Goal: Ask a question

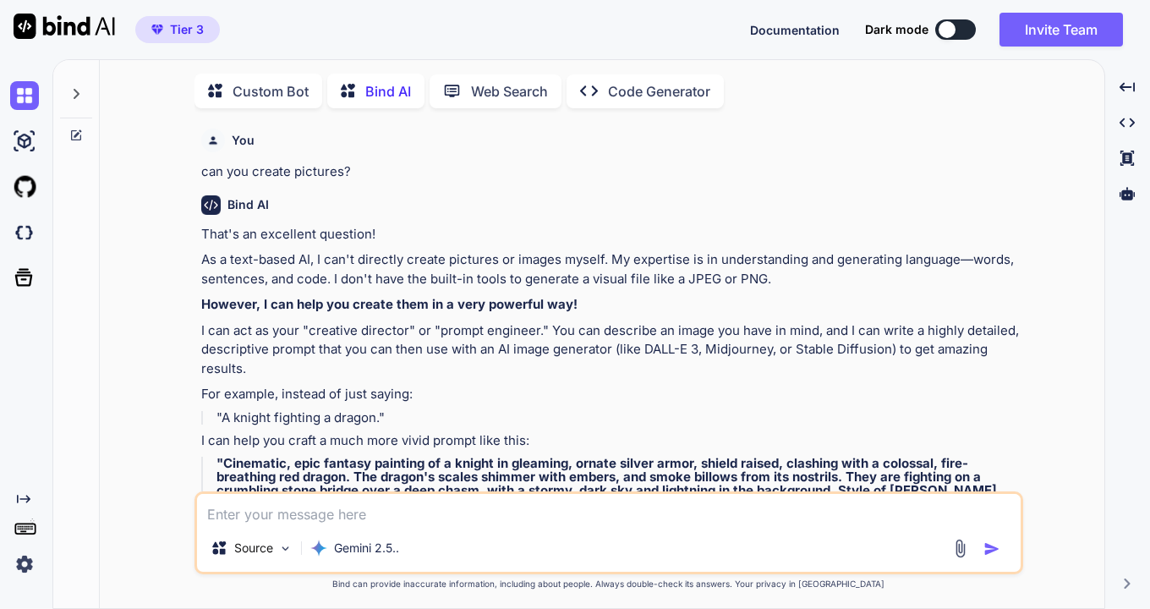
type textarea "x"
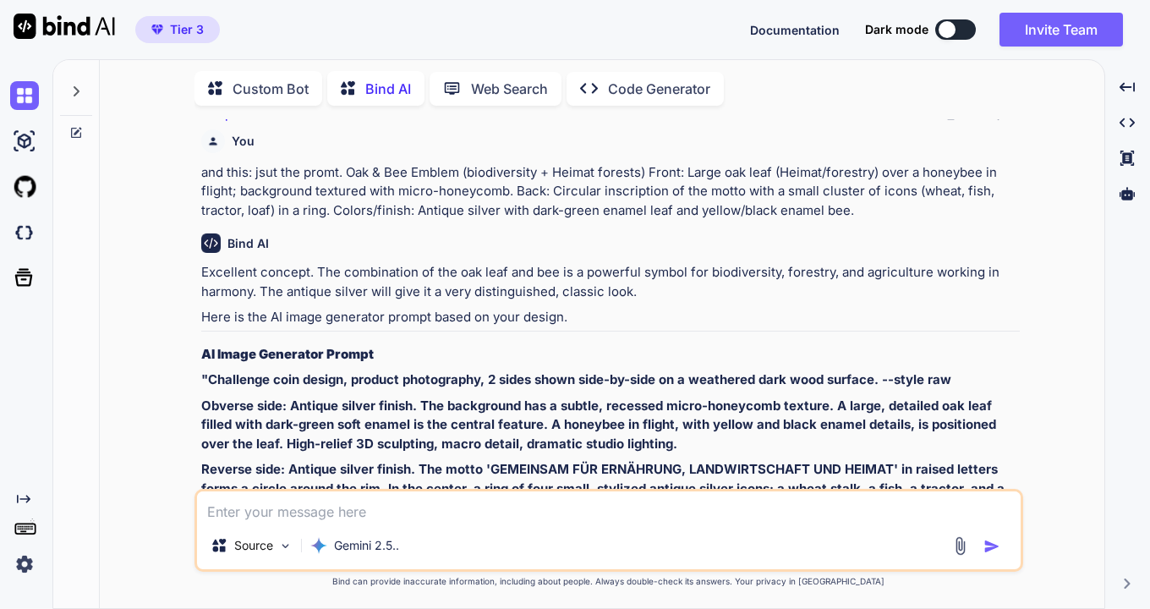
scroll to position [3207, 0]
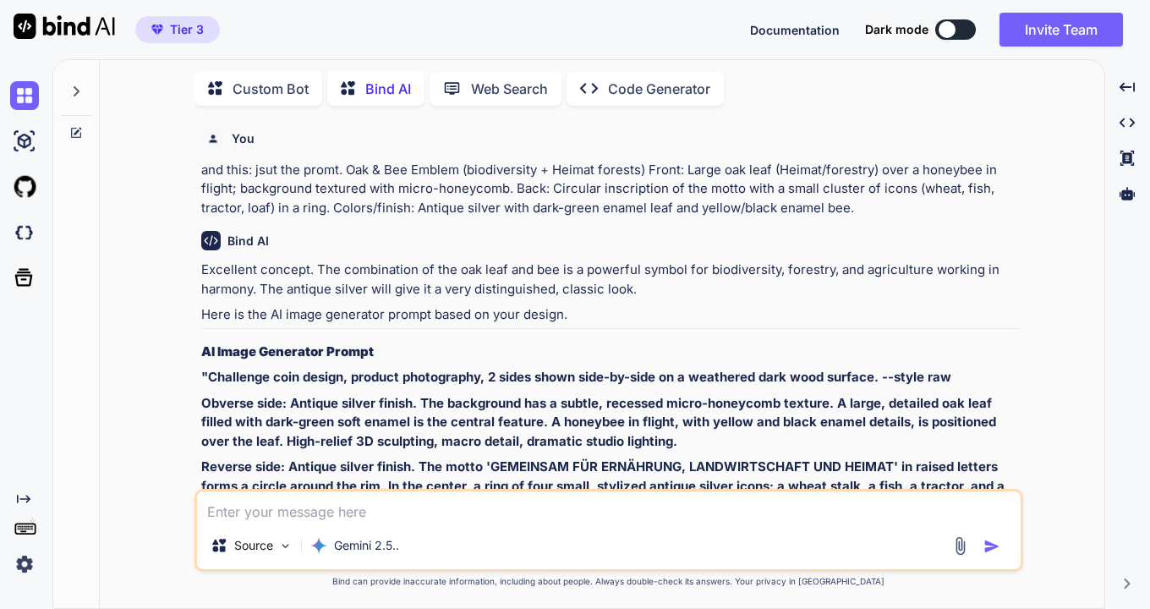
type textarea "m"
type textarea "x"
type textarea "ma"
type textarea "x"
type textarea "mak"
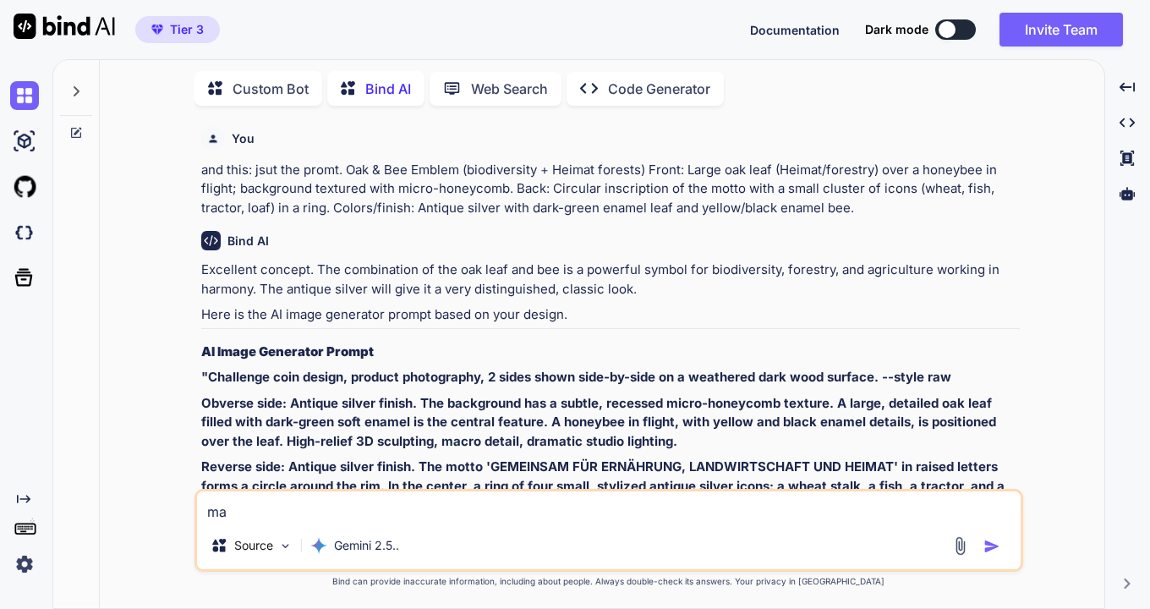
type textarea "x"
type textarea "make"
type textarea "x"
type textarea "make"
type textarea "x"
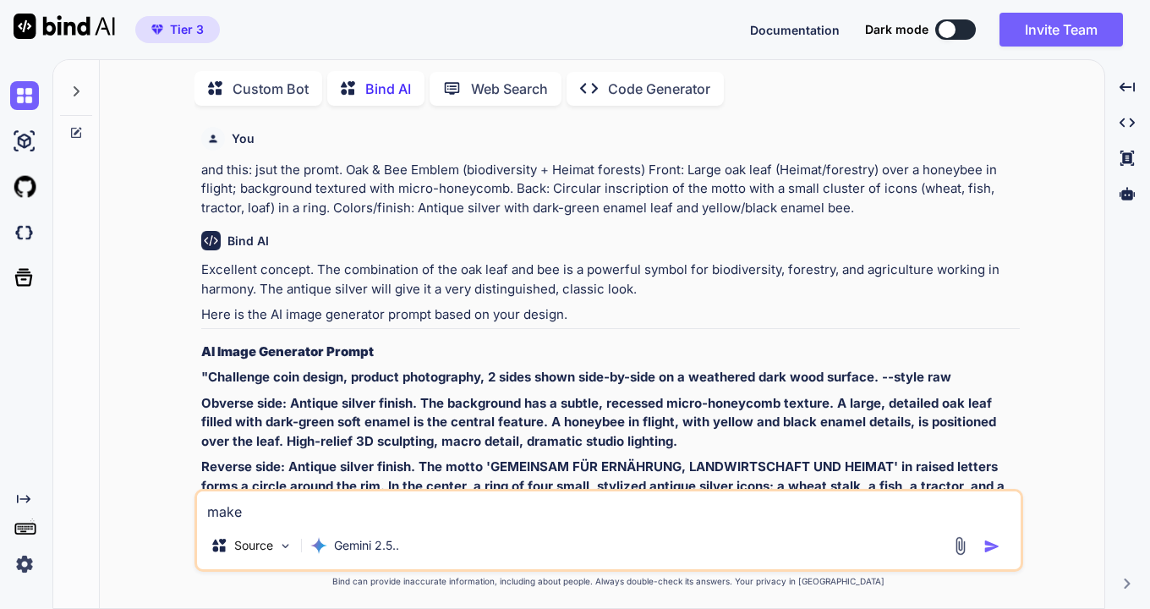
type textarea "make t"
type textarea "x"
type textarea "make th"
type textarea "x"
type textarea "make the"
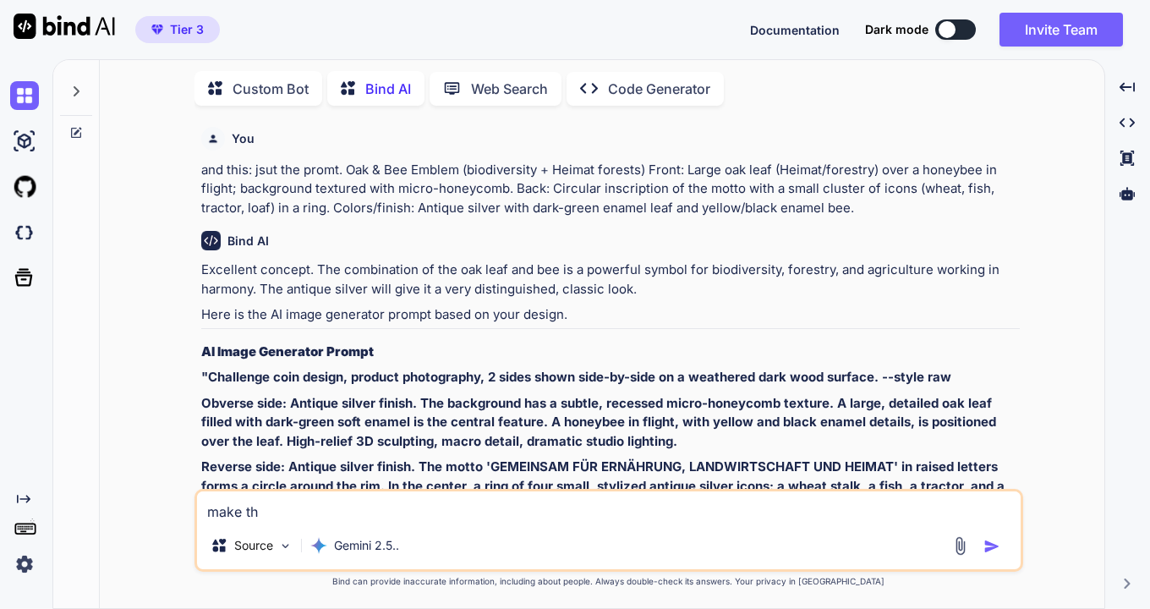
type textarea "x"
type textarea "make the"
type textarea "x"
type textarea "make the b"
type textarea "x"
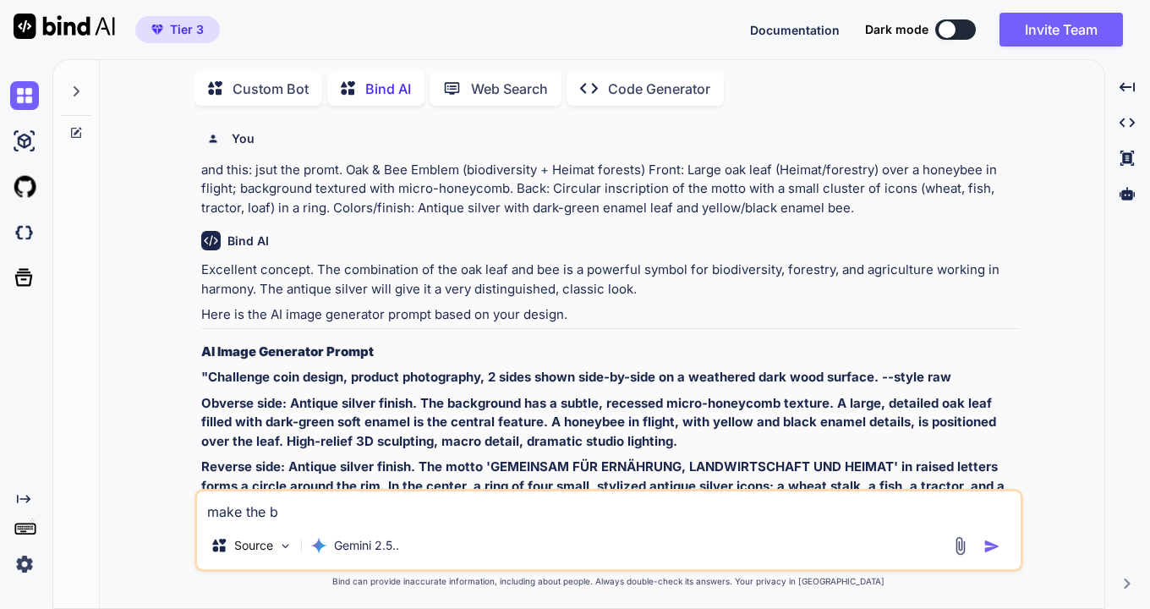
type textarea "make the ba"
type textarea "x"
type textarea "make the bac"
type textarea "x"
type textarea "make the back"
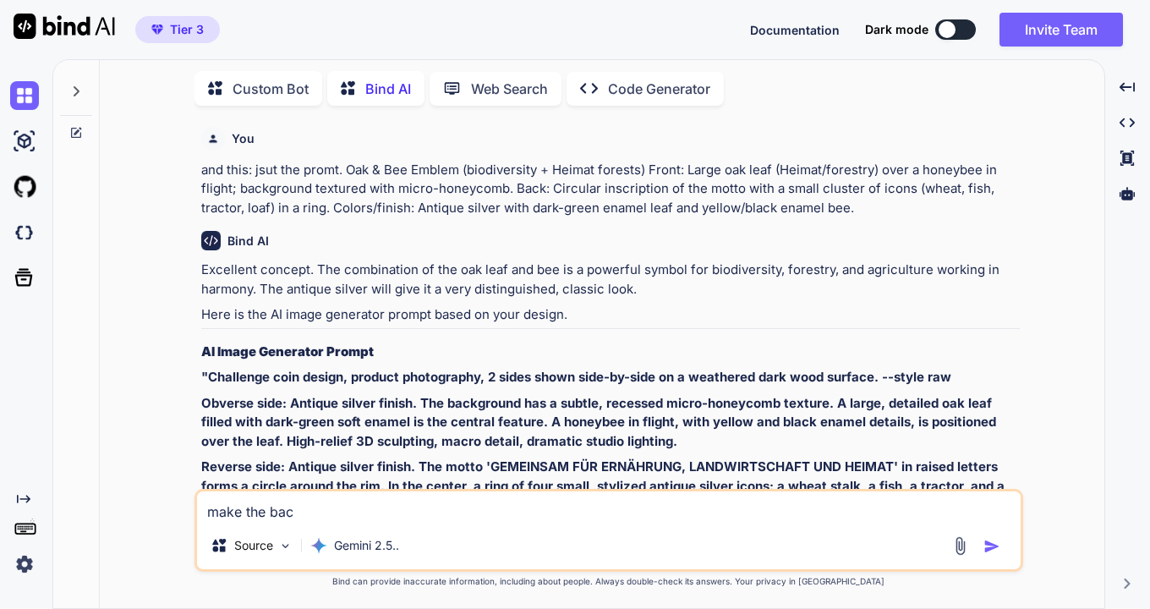
type textarea "x"
type textarea "make the back"
type textarea "x"
type textarea "make the back l"
type textarea "x"
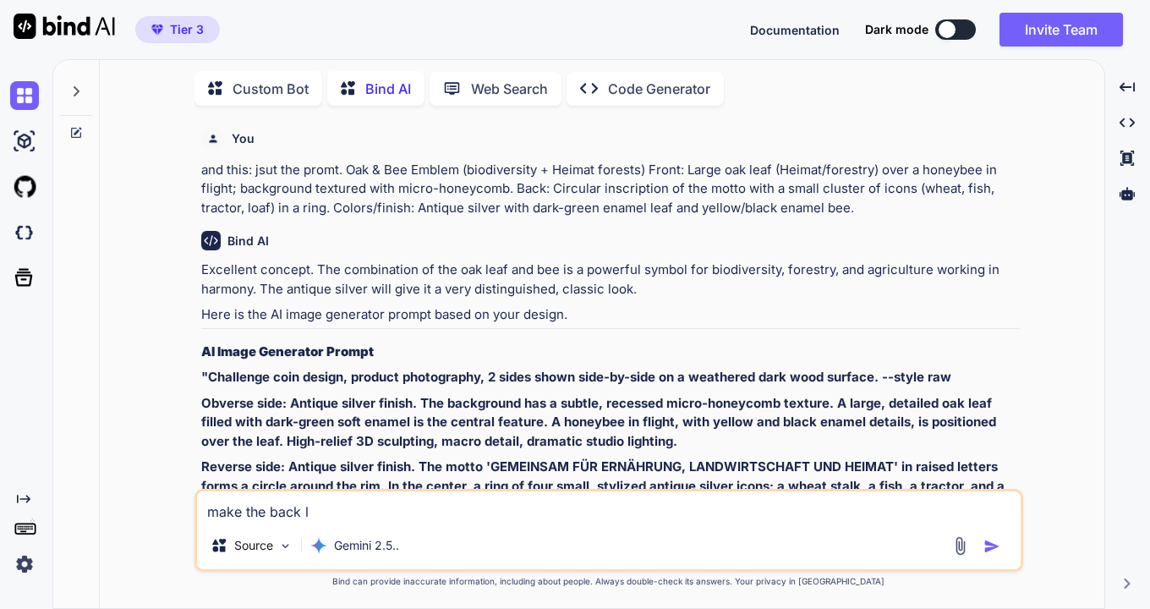
type textarea "make the back lo"
type textarea "x"
type textarea "make the back loo"
type textarea "x"
type textarea "make the back look"
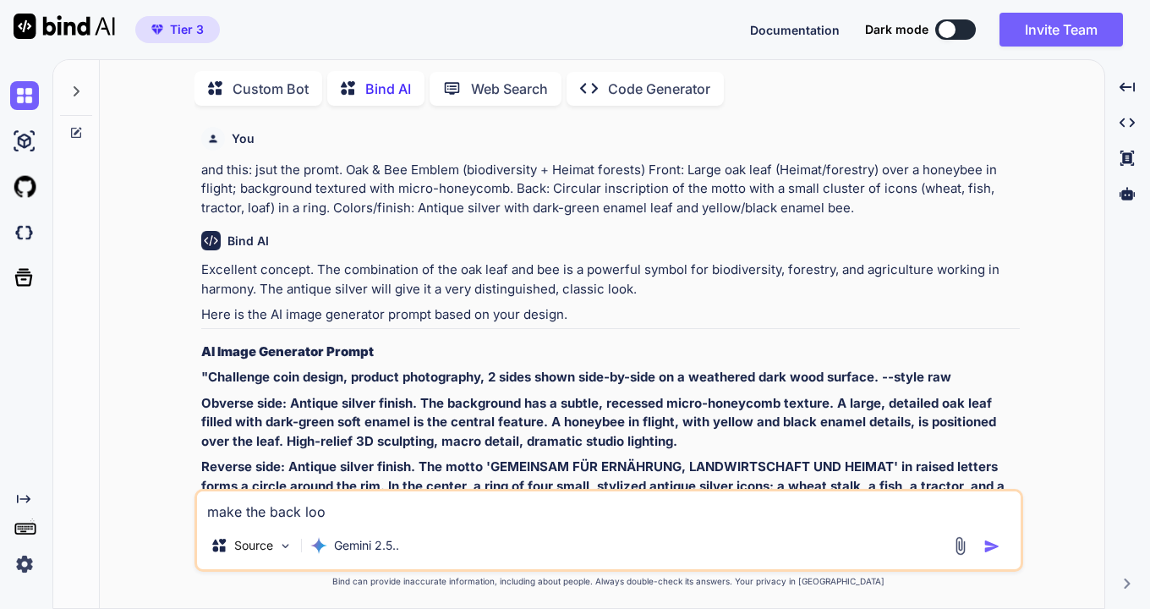
type textarea "x"
type textarea "make the back look"
type textarea "x"
type textarea "make the back look l"
type textarea "x"
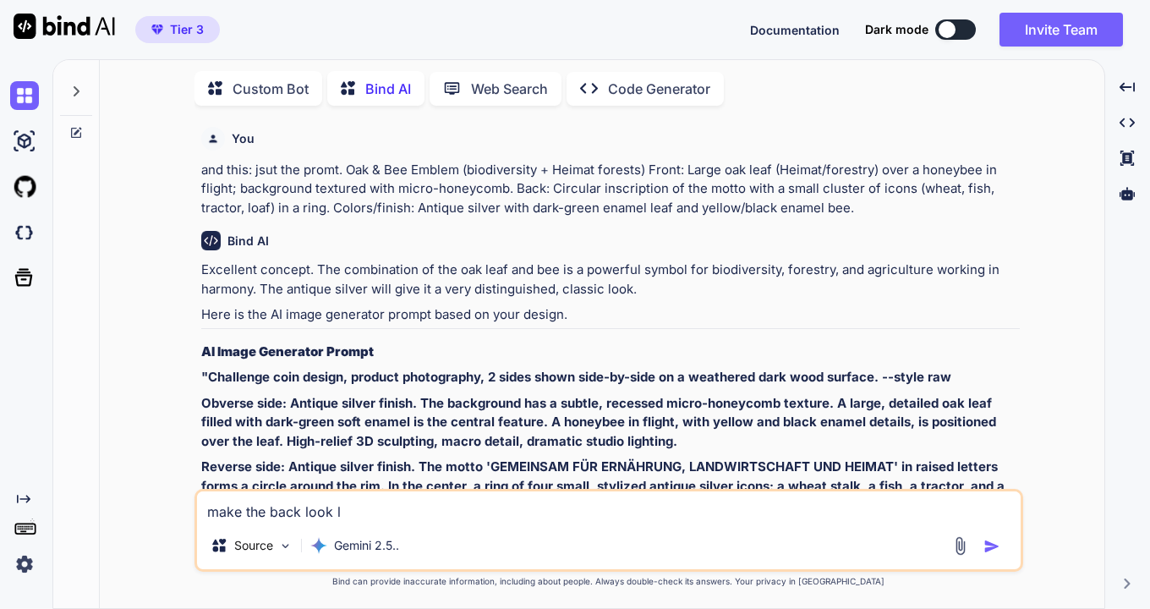
type textarea "make the back look li"
type textarea "x"
type textarea "make the back look lik"
type textarea "x"
type textarea "make the back look like"
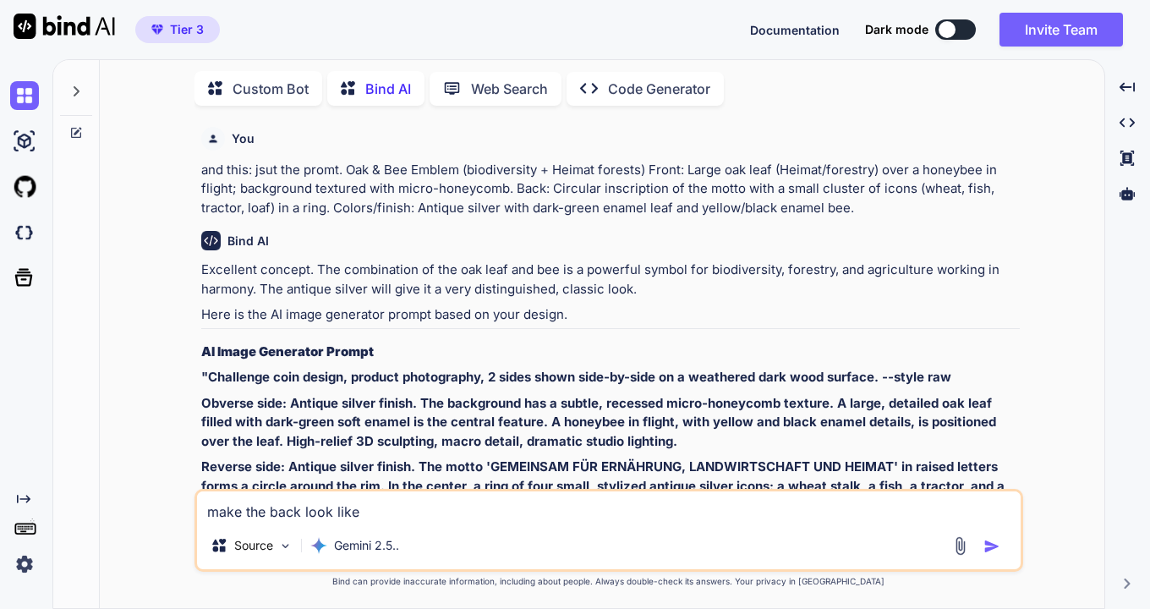
type textarea "x"
type textarea "make the back look like"
type textarea "x"
type textarea "make the back look like >"
type textarea "x"
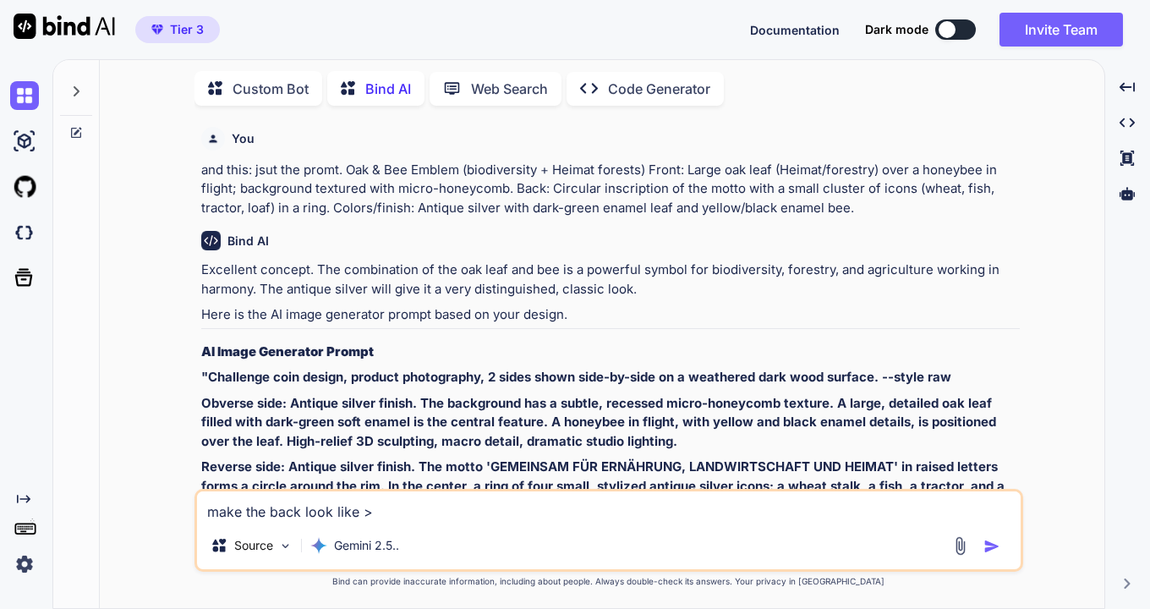
type textarea "make the back look like >"
type textarea "x"
type textarea "make the back look like > r"
type textarea "x"
type textarea "make the back look like > ri"
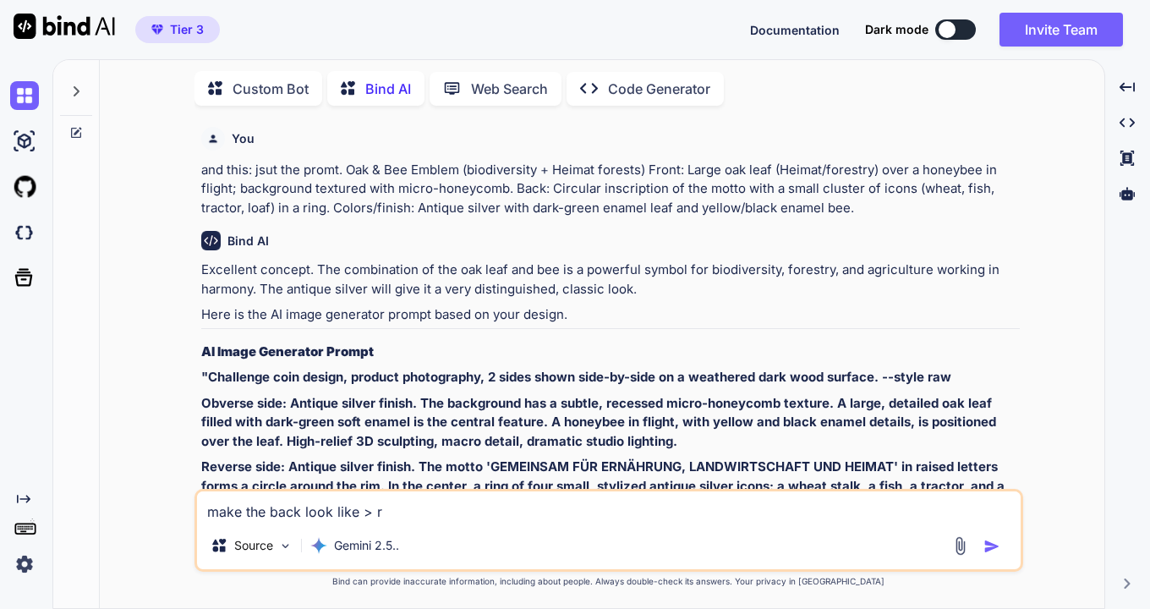
type textarea "x"
type textarea "make the back look like > rim"
type textarea "x"
type textarea "make the back look like > rim"
type textarea "x"
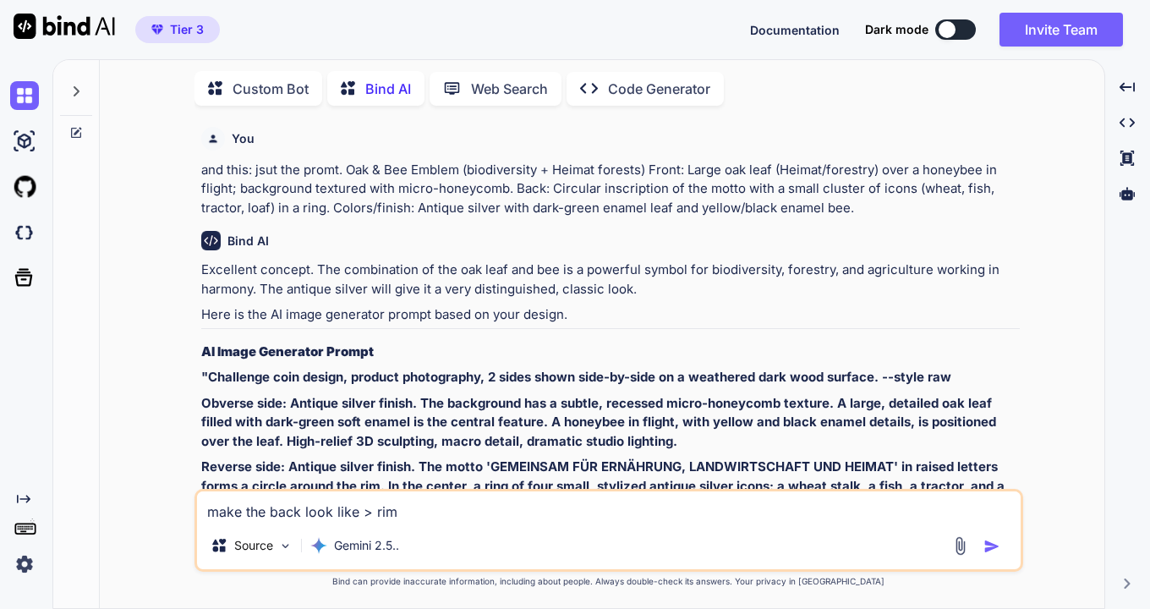
type textarea "make the back look like > rim w"
type textarea "x"
type textarea "make the back look like > rim wi"
type textarea "x"
type textarea "make the back look like > rim wit"
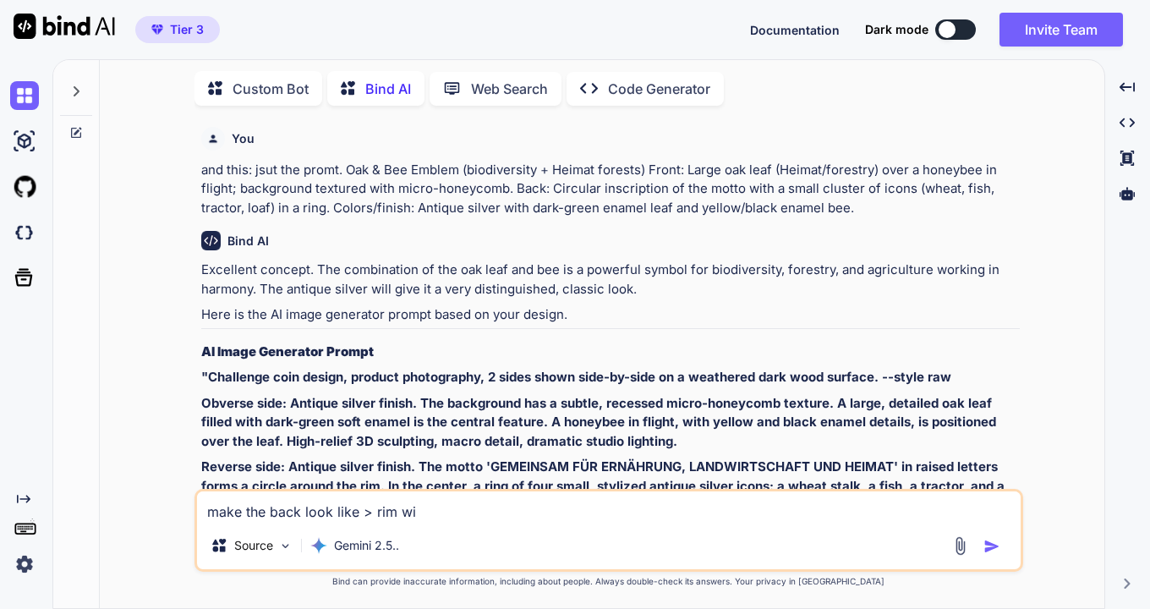
type textarea "x"
type textarea "make the back look like > rim with"
type textarea "x"
type textarea "make the back look like > rim with"
type textarea "x"
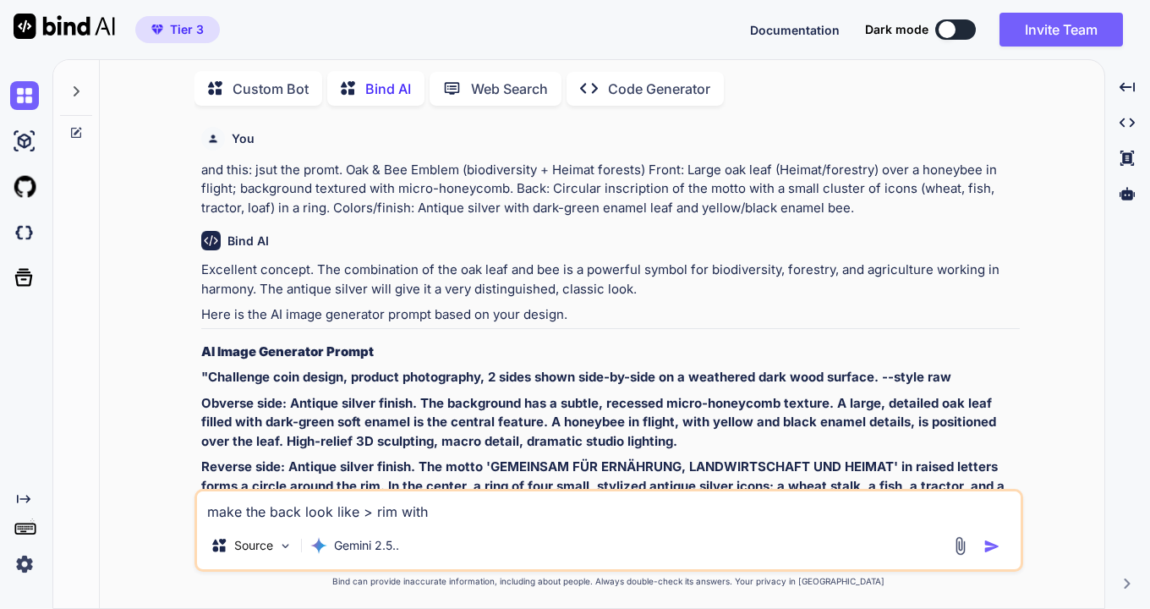
type textarea "make the back look like > rim with t"
type textarea "x"
type textarea "make the back look like > rim with th"
type textarea "x"
type textarea "make the back look like > rim with the"
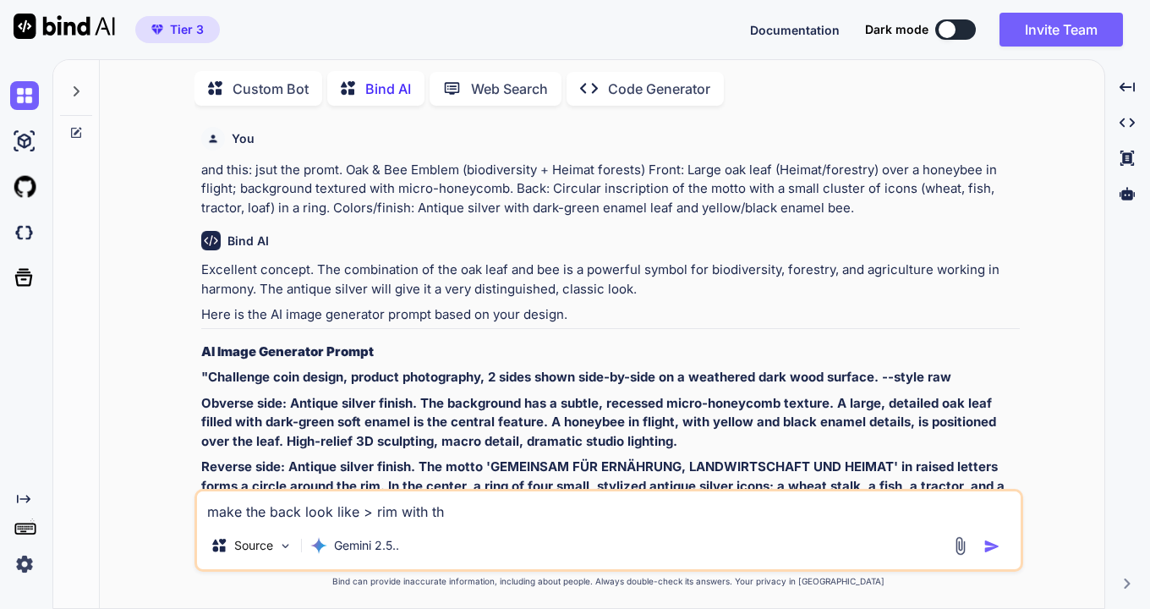
type textarea "x"
type textarea "make the back look like > rim with the"
type textarea "x"
type textarea "make the back look like > rim with the s"
type textarea "x"
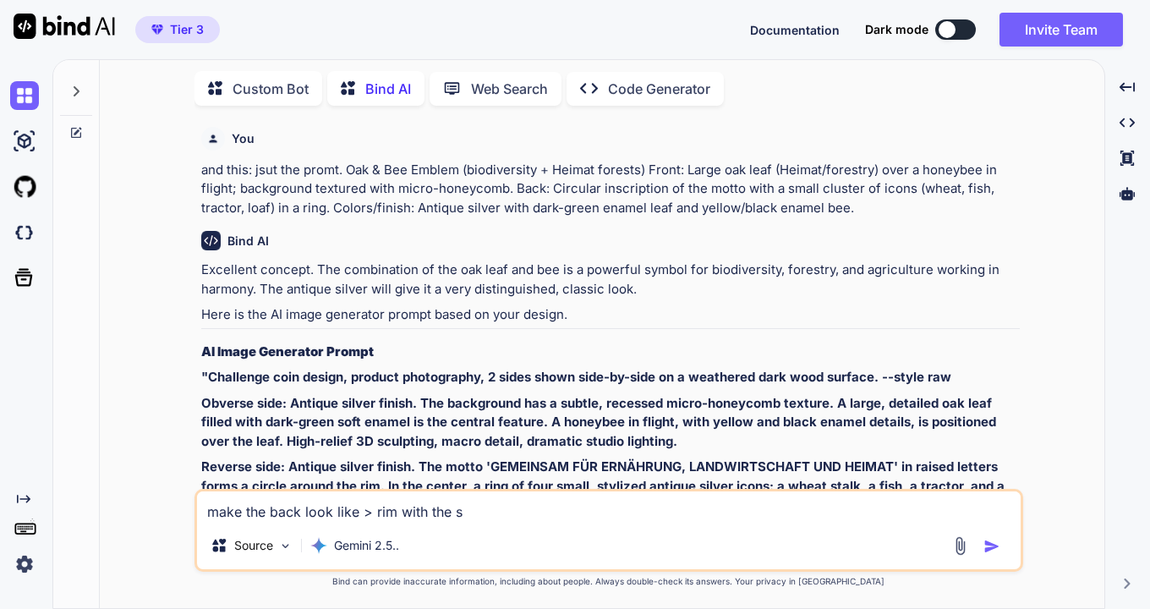
type textarea "make the back look like > rim with the sl"
type textarea "x"
type textarea "make the back look like > rim with the slo"
type textarea "x"
type textarea "make the back look like > rim with the slog"
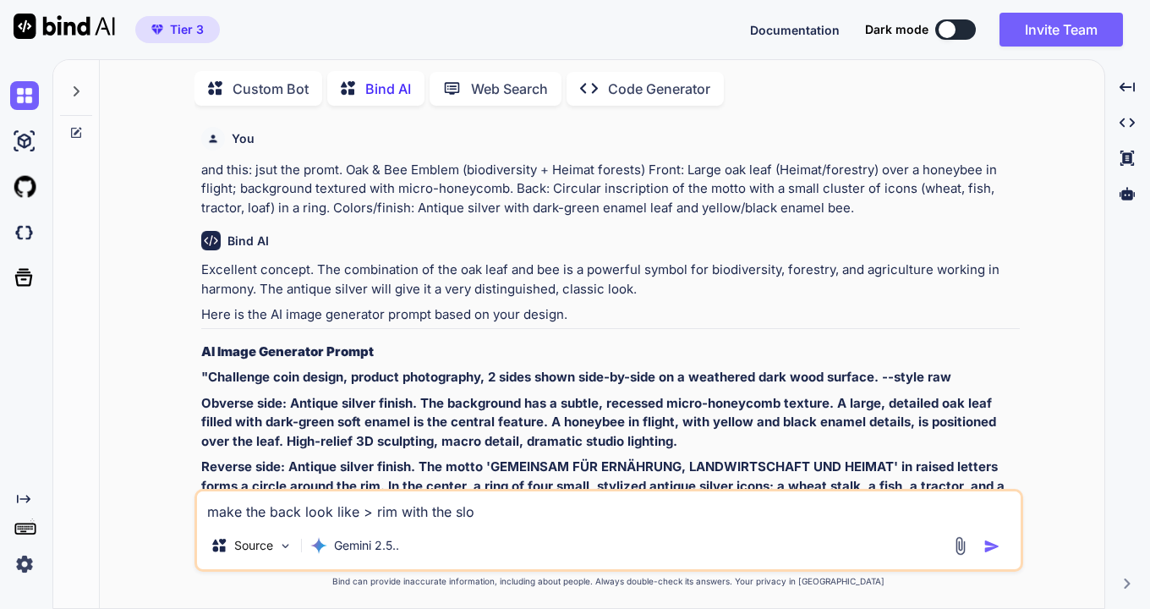
type textarea "x"
type textarea "make the back look like > rim with the sloga"
type textarea "x"
type textarea "make the back look like > rim with the slogan"
type textarea "x"
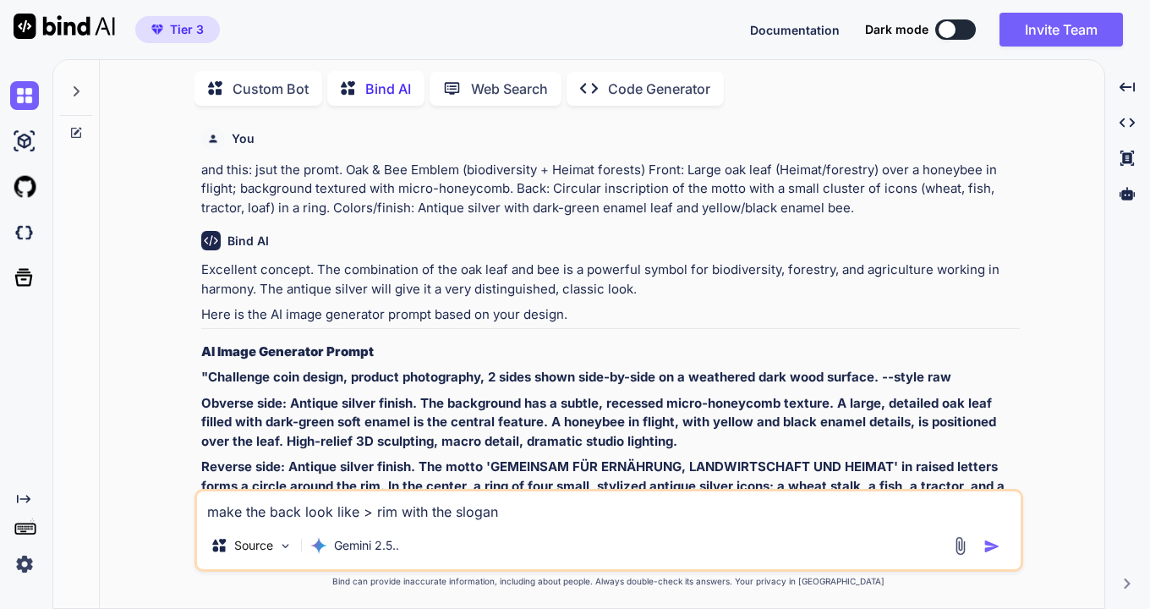
type textarea "make the back look like > rim with the slogan,"
type textarea "x"
type textarea "make the back look like > rim with the slogan,"
type textarea "x"
type textarea "make the back look like > rim with the slogan, o"
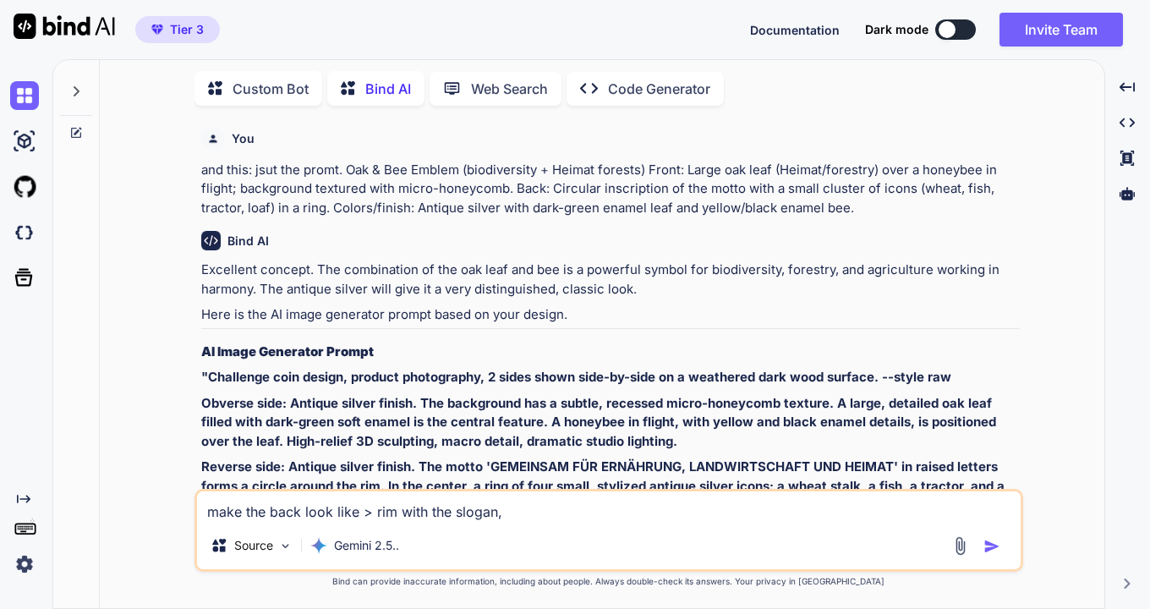
type textarea "x"
type textarea "make the back look like > rim with the slogan, on"
type textarea "x"
type textarea "make the back look like > rim with the slogan, on"
type textarea "x"
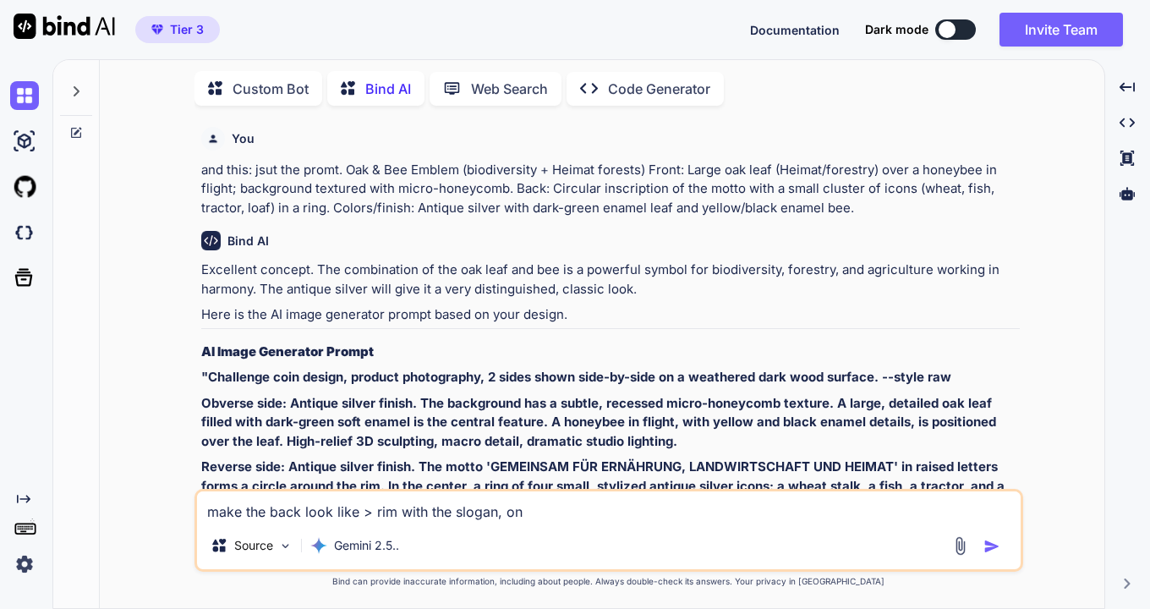
type textarea "make the back look like > rim with the slogan, on b"
type textarea "x"
type textarea "make the back look like > rim with the slogan, on bl"
type textarea "x"
type textarea "make the back look like > rim with the slogan, on bla"
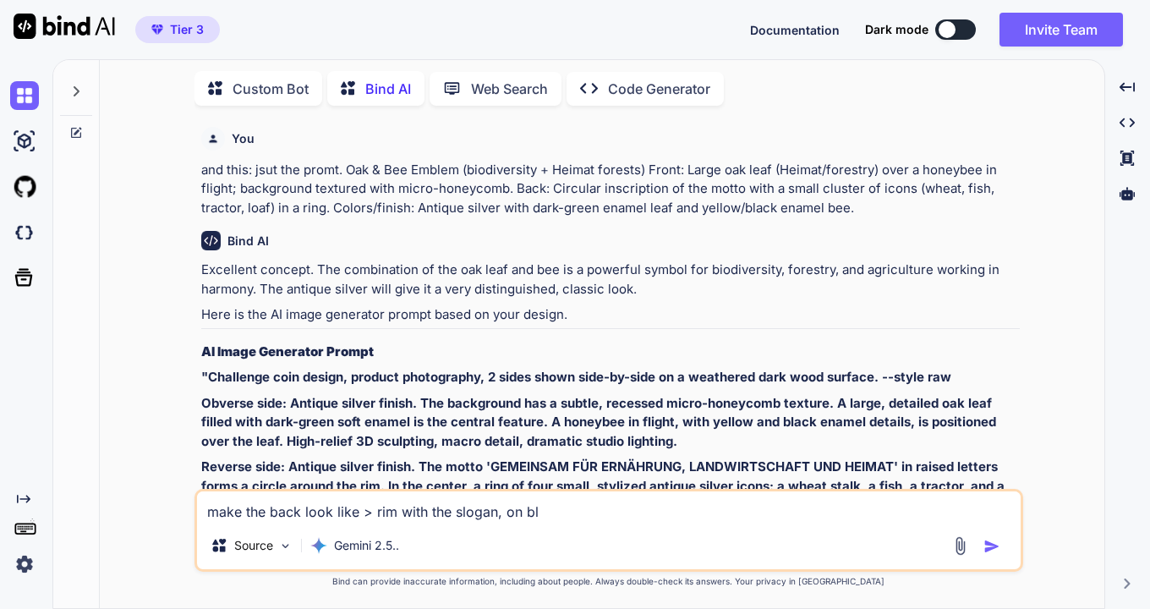
type textarea "x"
type textarea "make the back look like > rim with the slogan, on blac"
type textarea "x"
type textarea "make the back look like > rim with the slogan, on black"
type textarea "x"
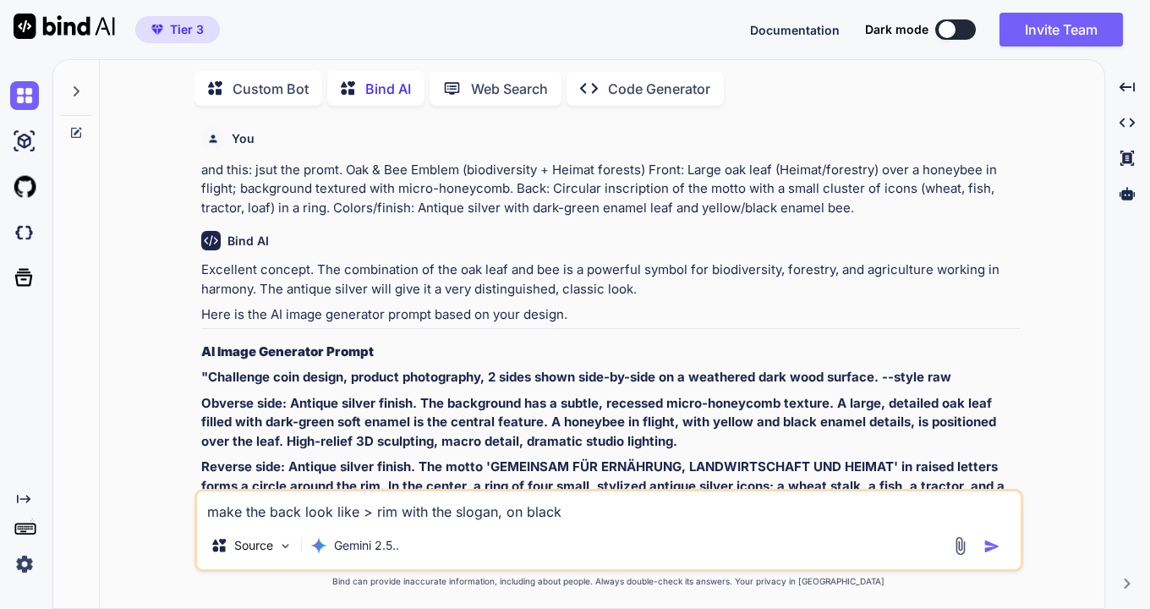
type textarea "make the back look like > rim with the slogan, on black"
type textarea "x"
type textarea "make the back look like > rim with the slogan, on black b"
type textarea "x"
type textarea "make the back look like > rim with the slogan, on black ba"
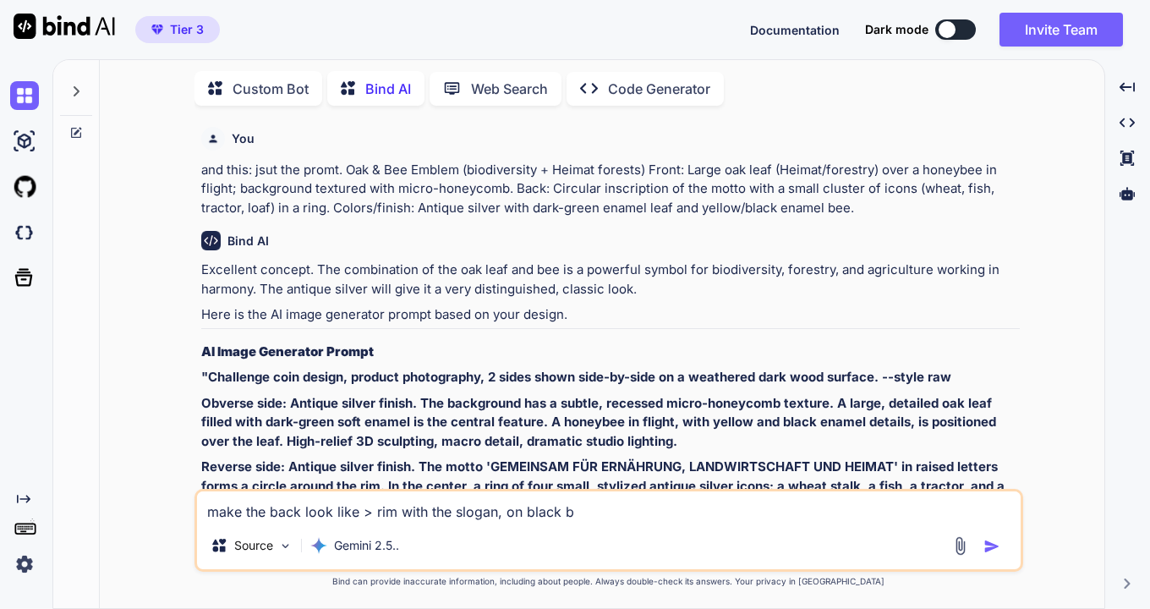
type textarea "x"
type textarea "make the back look like > rim with the slogan, on black bac"
type textarea "x"
type textarea "make the back look like > rim with the slogan, on black back"
type textarea "x"
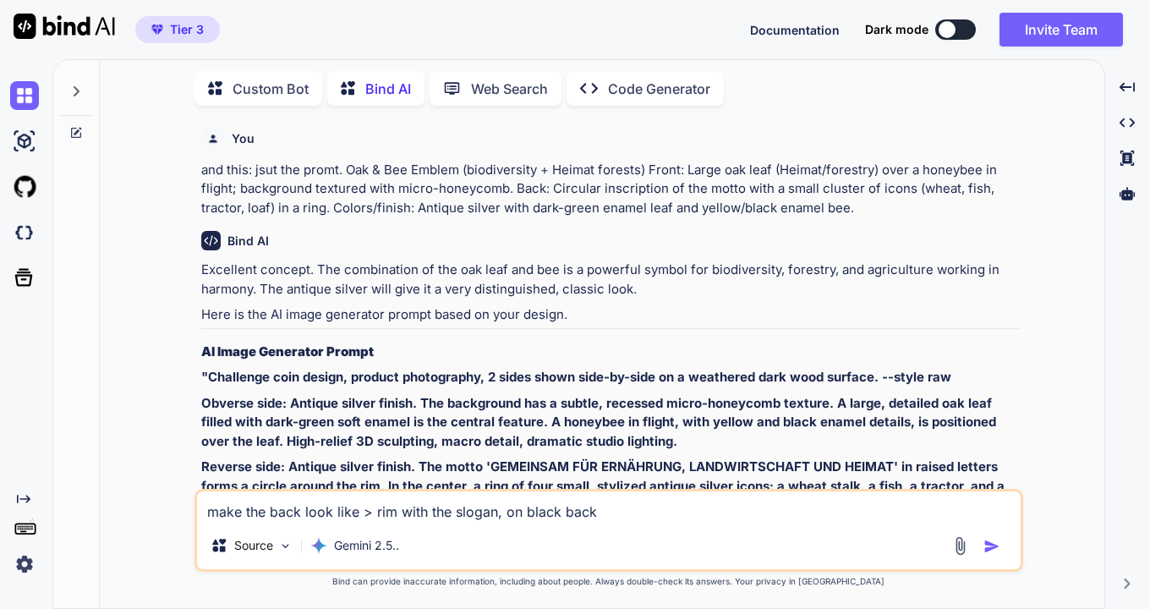
type textarea "make the back look like > rim with the slogan, on black backg"
type textarea "x"
type textarea "make the back look like > rim with the slogan, on black backgr"
type textarea "x"
type textarea "make the back look like > rim with the slogan, on black backgro"
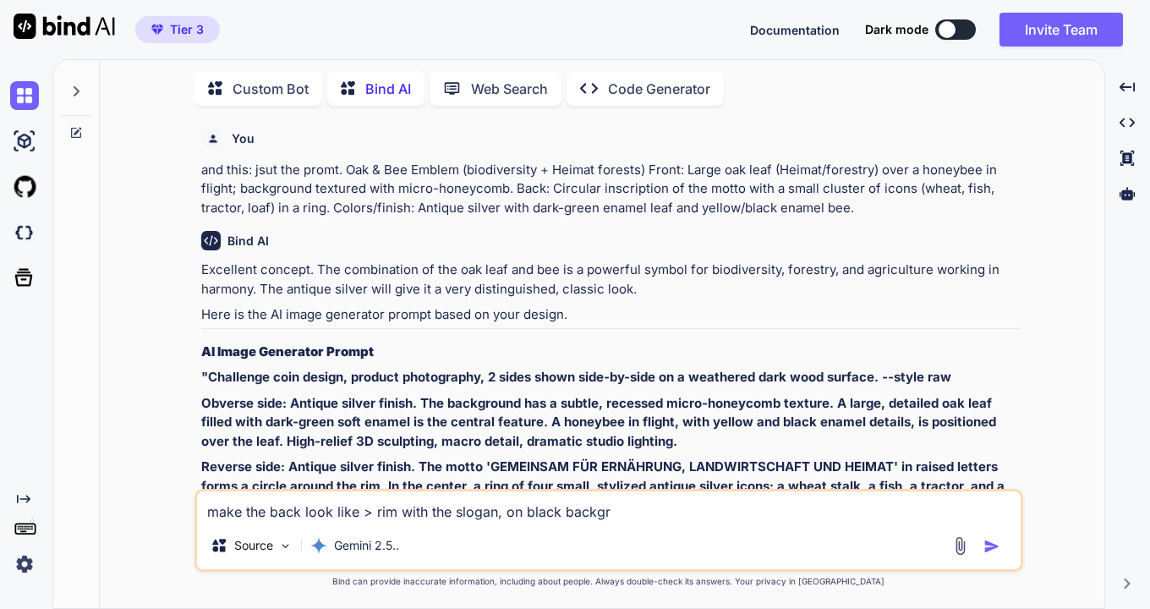
type textarea "x"
type textarea "make the back look like > rim with the slogan, on black backgrou"
type textarea "x"
type textarea "make the back look like > rim with the slogan, on black backgroun"
type textarea "x"
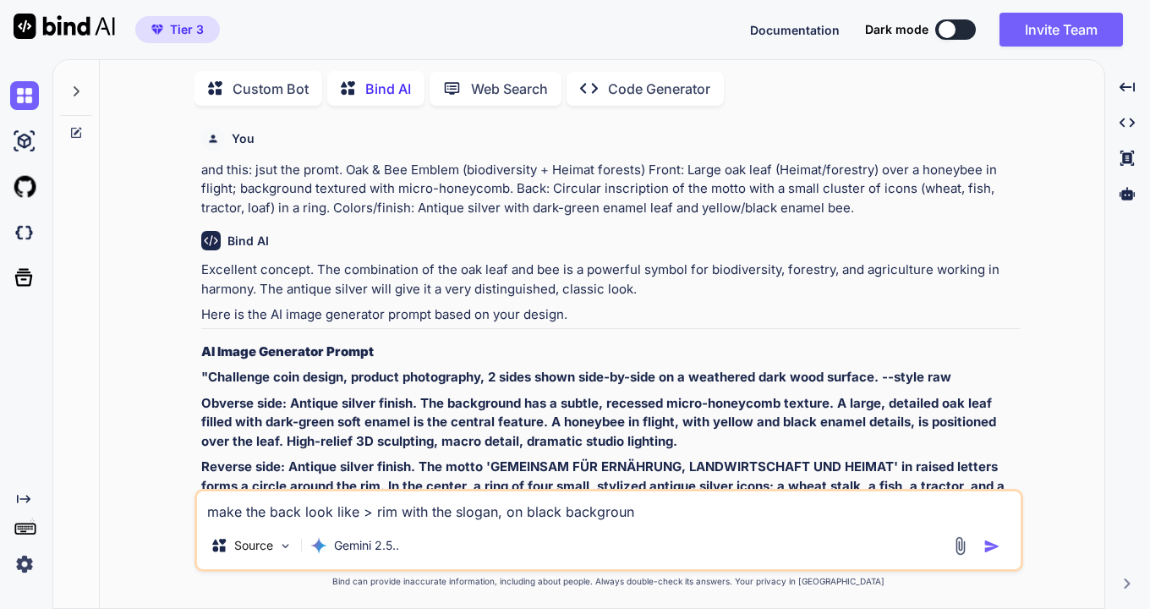
type textarea "make the back look like > rim with the slogan, on black background"
type textarea "x"
type textarea "make the back look like > rim with the slogan, on black background,"
type textarea "x"
type textarea "make the back look like > rim with the slogan, on black background,"
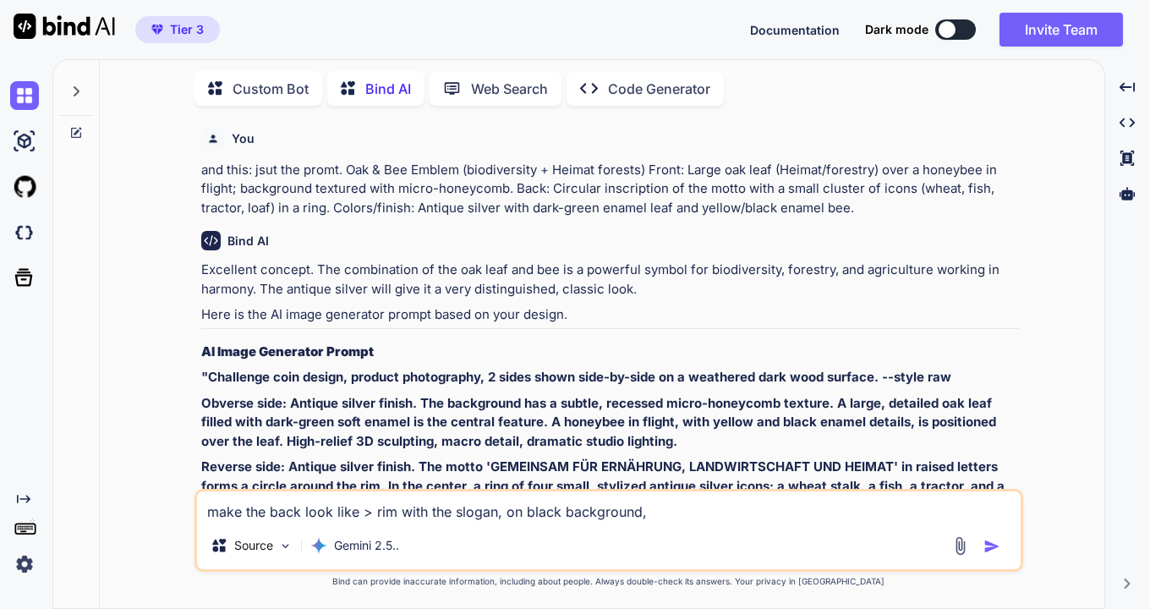
type textarea "x"
type textarea "make the back look like > rim with the slogan, on black background, i"
type textarea "x"
type textarea "make the back look like > rim with the slogan, on black background, i"
type textarea "x"
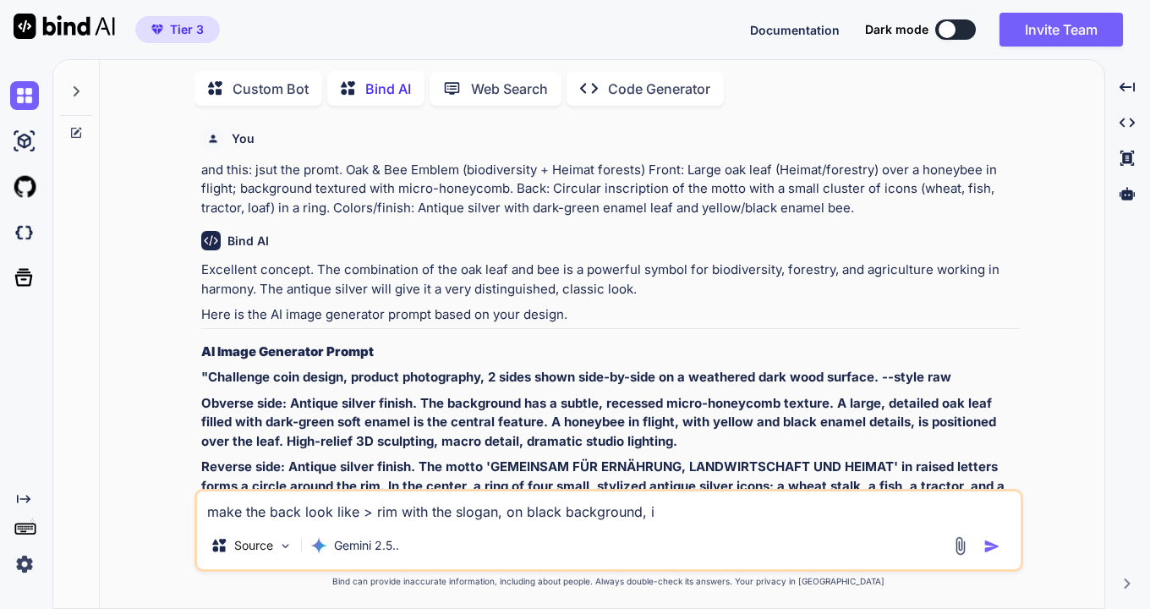
type textarea "make the back look like > rim with the slogan, on black background, i n"
type textarea "x"
type textarea "make the back look like > rim with the slogan, on black background, i"
type textarea "x"
type textarea "make the back look like > rim with the slogan, on black background, i"
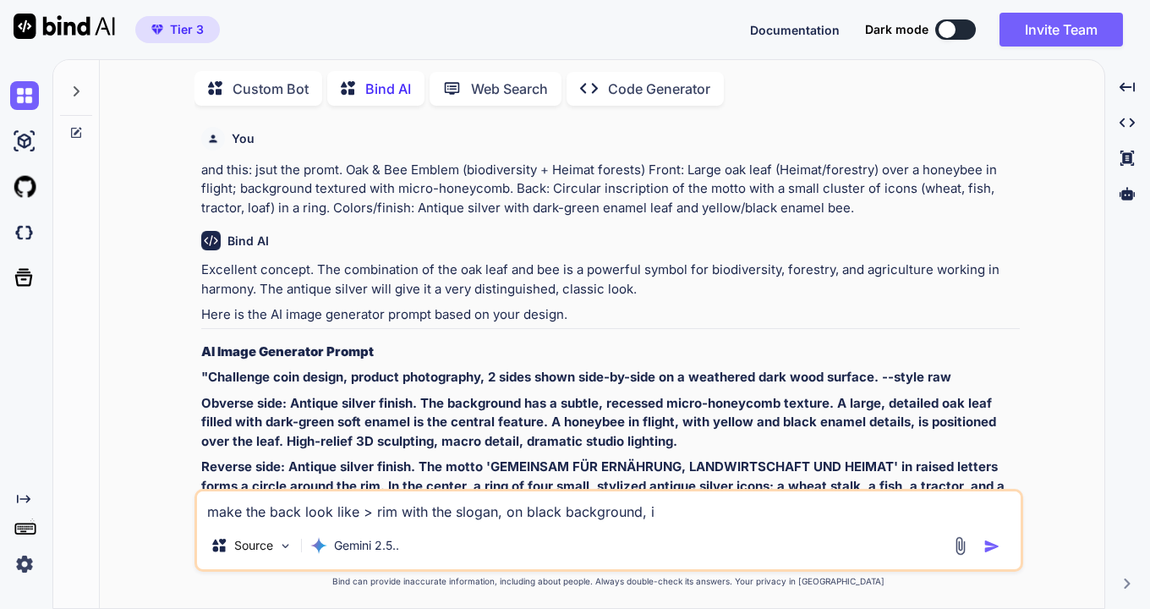
type textarea "x"
type textarea "make the back look like > rim with the slogan, on black background, is"
type textarea "x"
type textarea "make the back look like > rim with the slogan, on black background, isi"
type textarea "x"
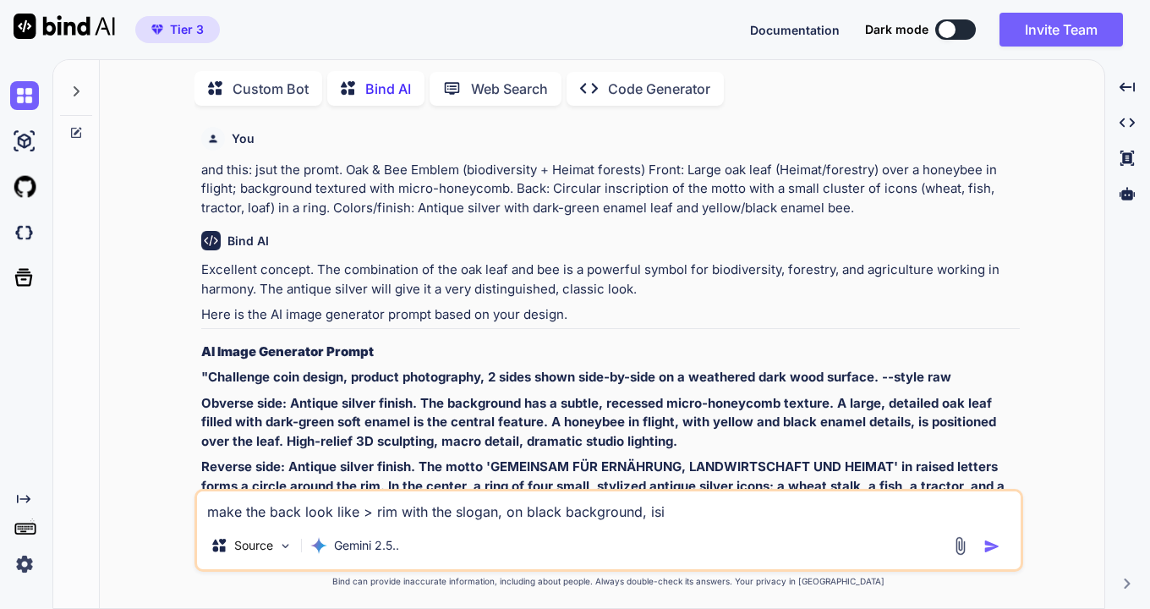
type textarea "make the back look like > rim with the slogan, on black background, isid"
type textarea "x"
type textarea "make the back look like > rim with the slogan, on black background, iside"
type textarea "x"
type textarea "make the back look like > rim with the slogan, on black background, iside"
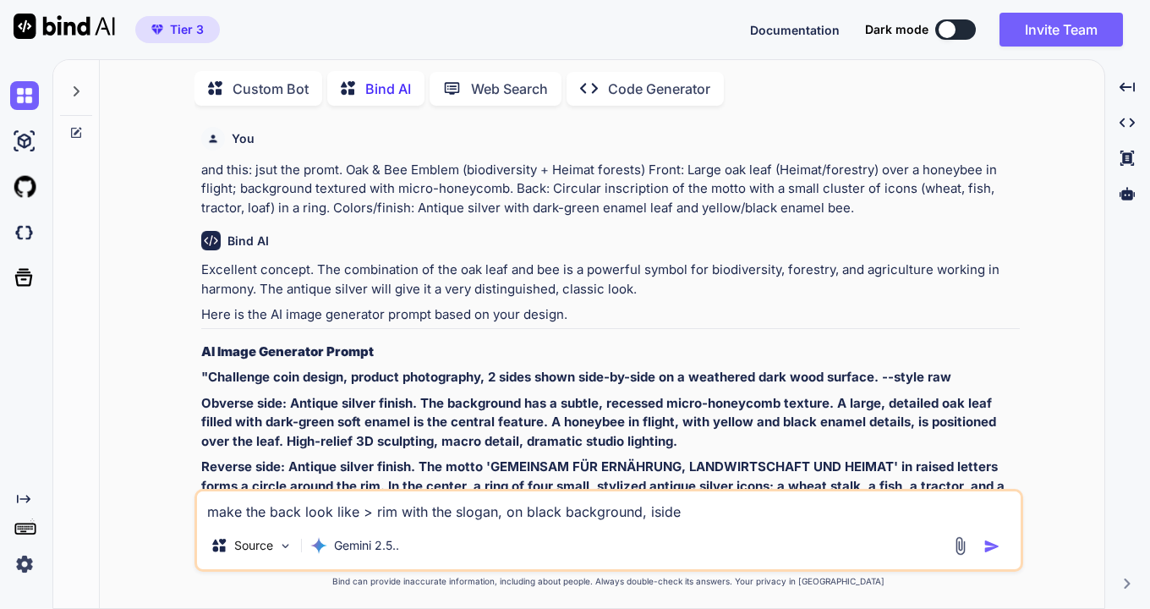
type textarea "x"
type textarea "make the back look like > rim with the slogan, on black background, iside t"
type textarea "x"
type textarea "make the back look like > rim with the slogan, on black background, iside th"
type textarea "x"
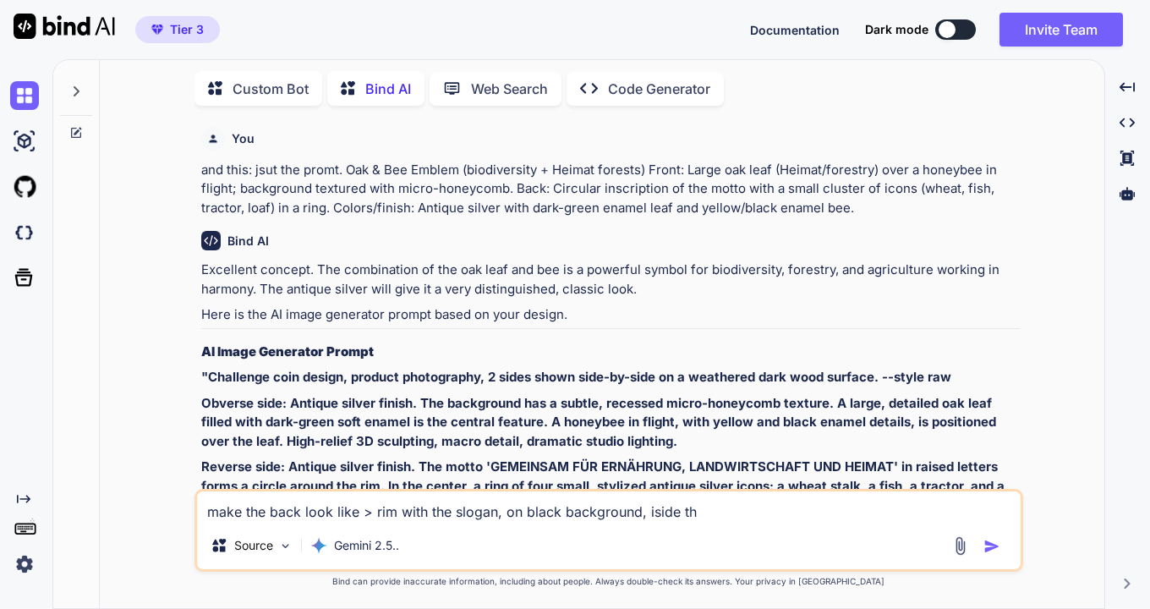
type textarea "make the back look like > rim with the slogan, on black background, iside the"
type textarea "x"
type textarea "make the back look like > rim with the slogan, on black background, iside the"
type textarea "x"
type textarea "make the back look like > rim with the slogan, on black background, iside the c"
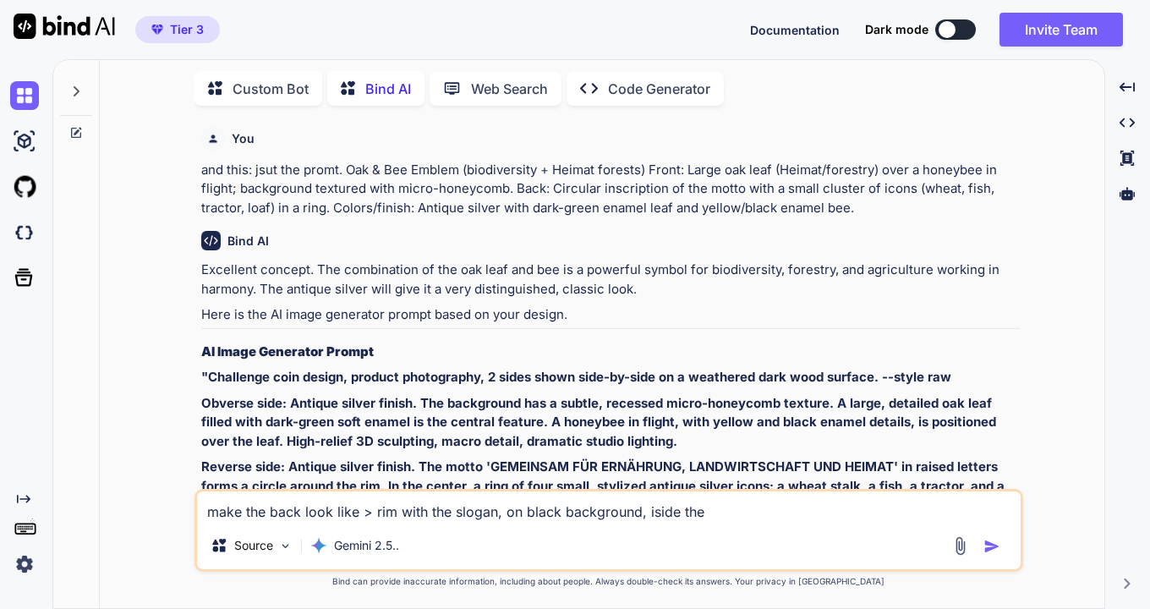
type textarea "x"
type textarea "make the back look like > rim with the slogan, on black background, iside the ci"
type textarea "x"
type textarea "make the back look like > rim with the slogan, on black background, iside the c…"
type textarea "x"
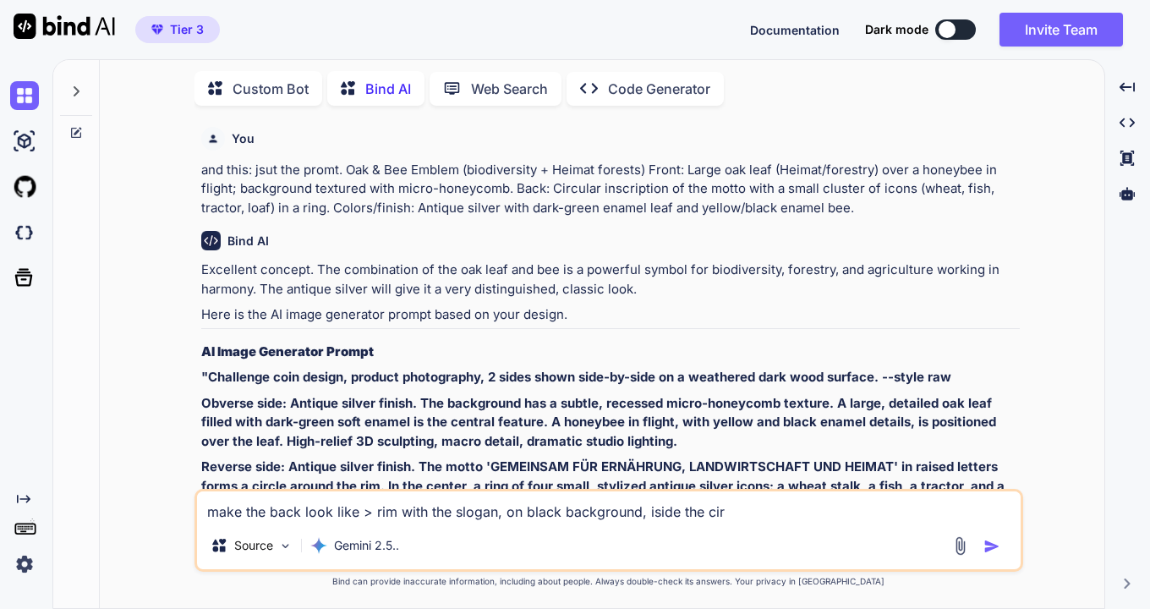
type textarea "make the back look like > rim with the slogan, on black background, iside the c…"
type textarea "x"
type textarea "make the back look like > rim with the slogan, on black background, iside the c…"
type textarea "x"
type textarea "make the back look like > rim with the slogan, on black background, iside the c…"
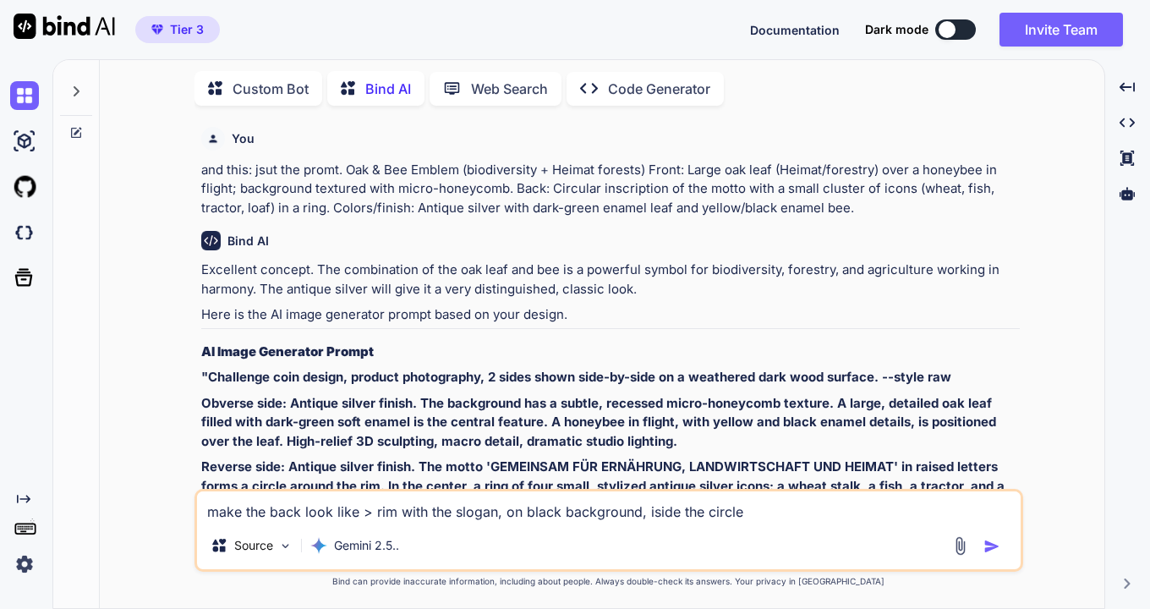
type textarea "x"
type textarea "make the back look like > rim with the slogan, on black background, iside the c…"
type textarea "x"
type textarea "make the back look like > rim with the slogan, on black background, iside the c…"
type textarea "x"
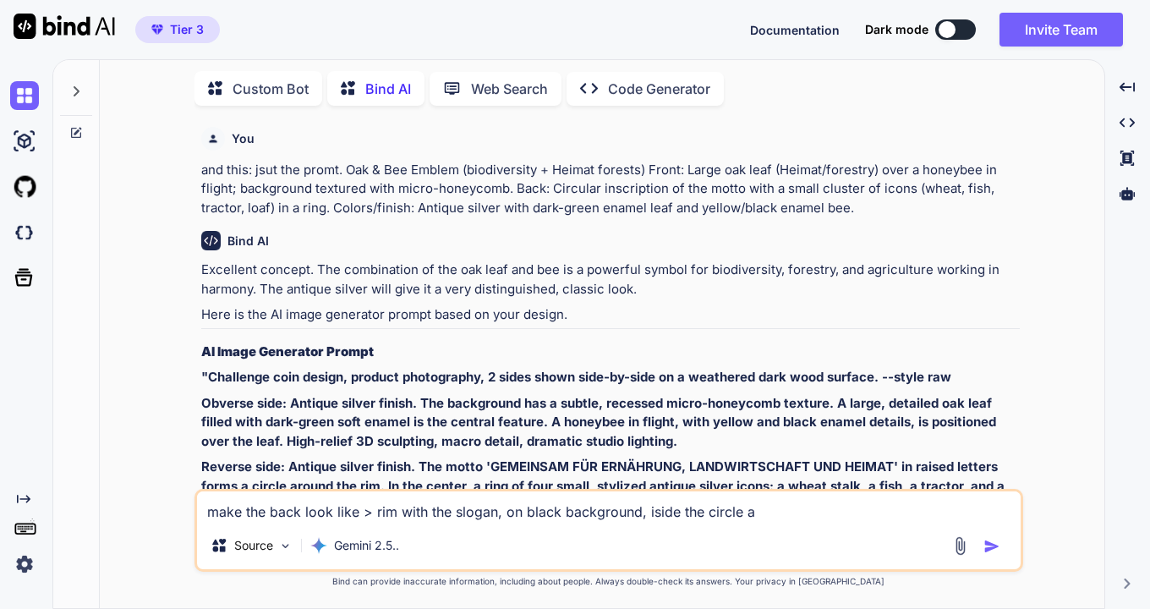
type textarea "make the back look like > rim with the slogan, on black background, iside the c…"
type textarea "x"
type textarea "make the back look like > rim with the slogan, on black background, iside the c…"
type textarea "x"
type textarea "make the back look like > rim with the slogan, on black background, iside the c…"
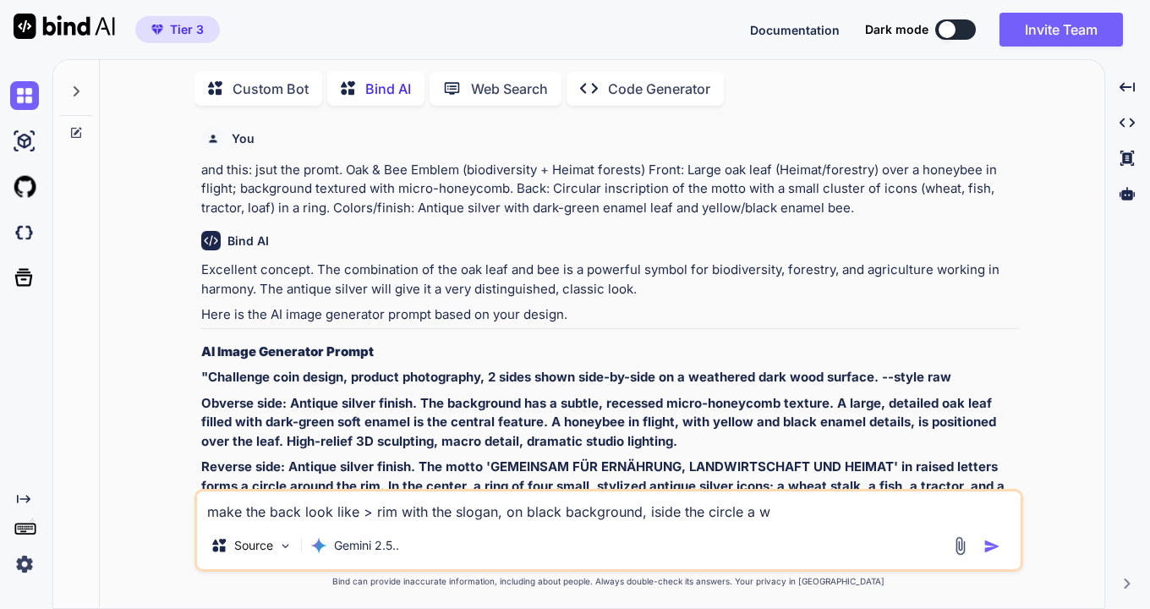
type textarea "x"
type textarea "make the back look like > rim with the slogan, on black background, iside the c…"
type textarea "x"
type textarea "make the back look like > rim with the slogan, on black background, iside the c…"
type textarea "x"
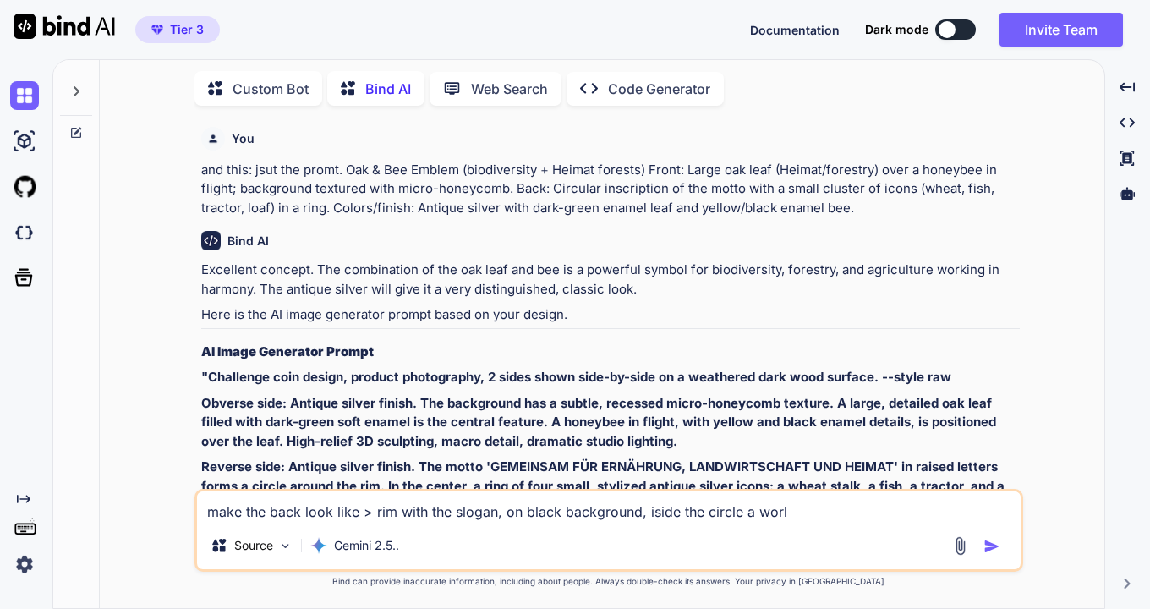
type textarea "make the back look like > rim with the slogan, on black background, iside the c…"
type textarea "x"
type textarea "make the back look like > rim with the slogan, on black background, iside the c…"
type textarea "x"
type textarea "make the back look like > rim with the slogan, on black background, iside the c…"
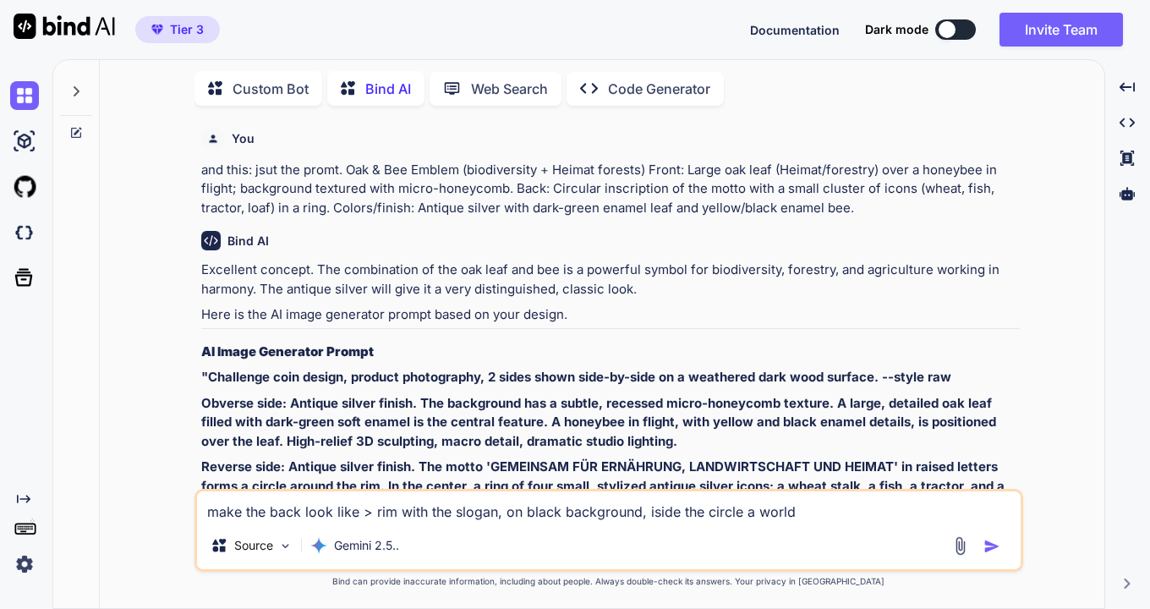
type textarea "x"
type textarea "make the back look like > rim with the slogan, on black background, iside the c…"
type textarea "x"
type textarea "make the back look like > rim with the slogan, on black background, iside the c…"
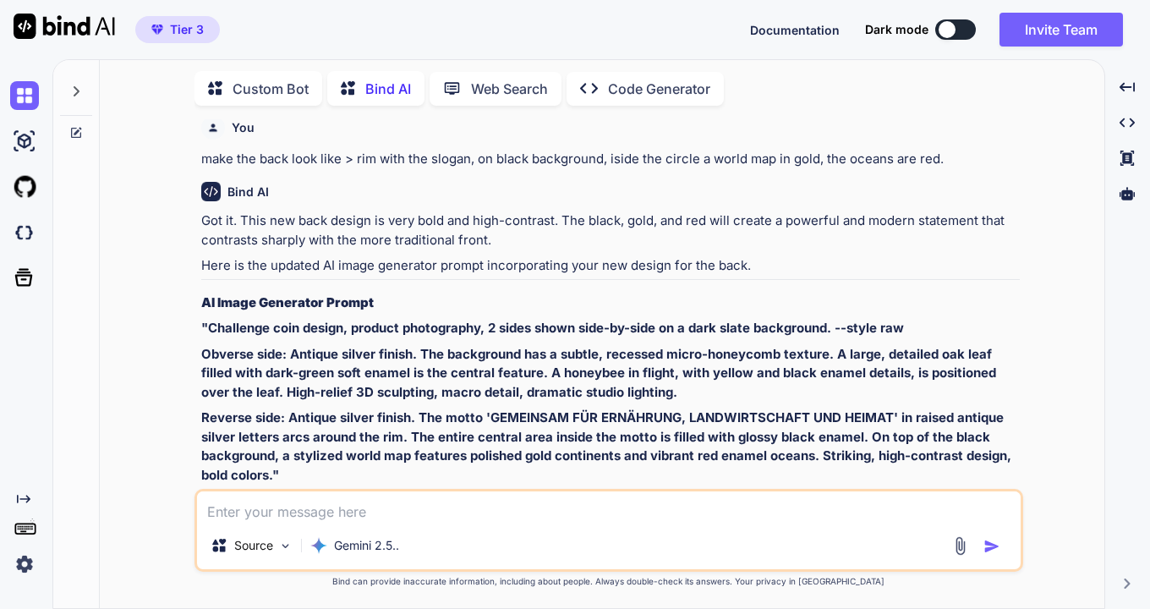
scroll to position [3669, 0]
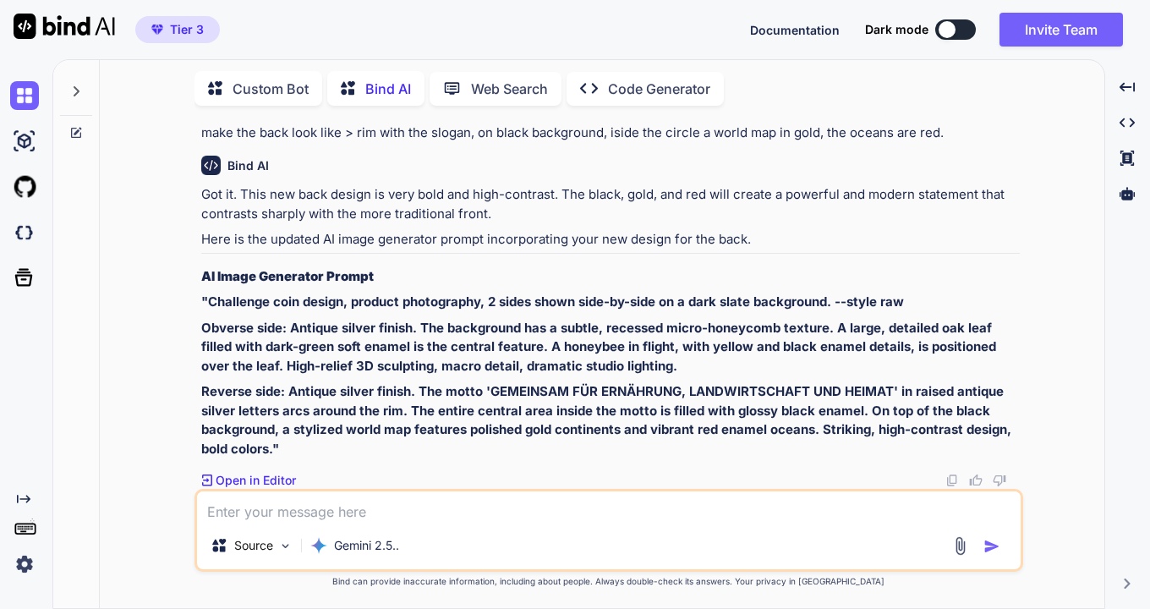
click at [205, 298] on strong ""Challenge coin design, product photography, 2 sides shown side-by-side on a da…" at bounding box center [552, 301] width 702 height 16
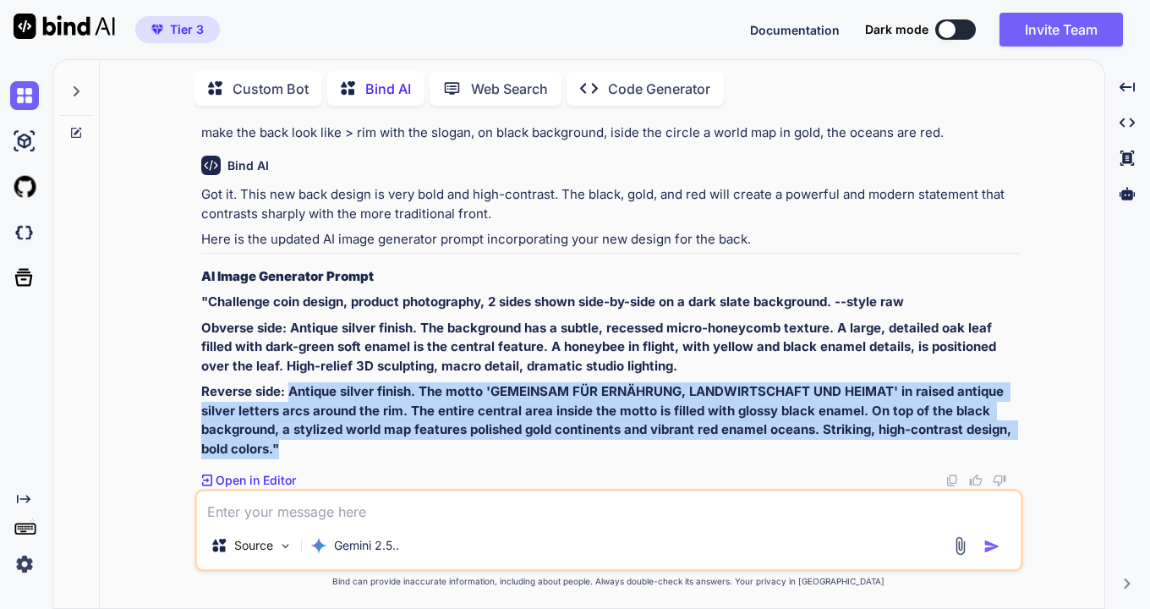
drag, startPoint x: 287, startPoint y: 395, endPoint x: 301, endPoint y: 445, distance: 52.5
click at [301, 445] on p "Reverse side: Antique silver finish. The motto 'GEMEINSAM FÜR ERNÄHRUNG, LANDWI…" at bounding box center [610, 420] width 818 height 76
copy strong "Antique silver finish. The motto 'GEMEINSAM FÜR ERNÄHRUNG, LANDWIRTSCHAFT UND H…"
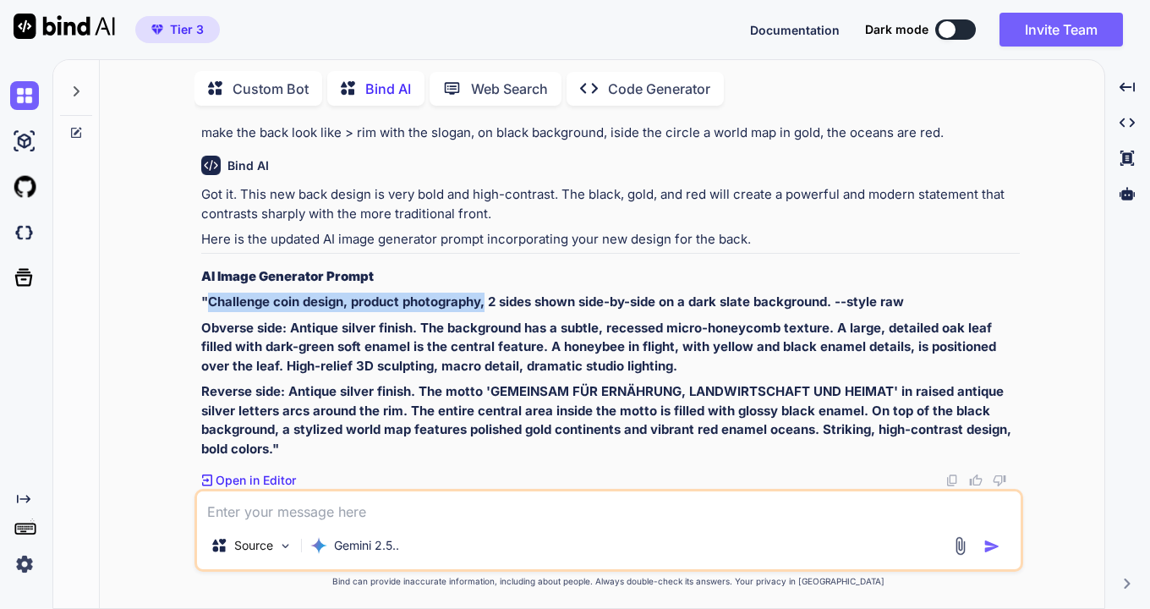
drag, startPoint x: 208, startPoint y: 300, endPoint x: 486, endPoint y: 296, distance: 278.1
click at [486, 296] on strong ""Challenge coin design, product photography, 2 sides shown side-by-side on a da…" at bounding box center [552, 301] width 702 height 16
copy strong "Challenge coin design, product photography,"
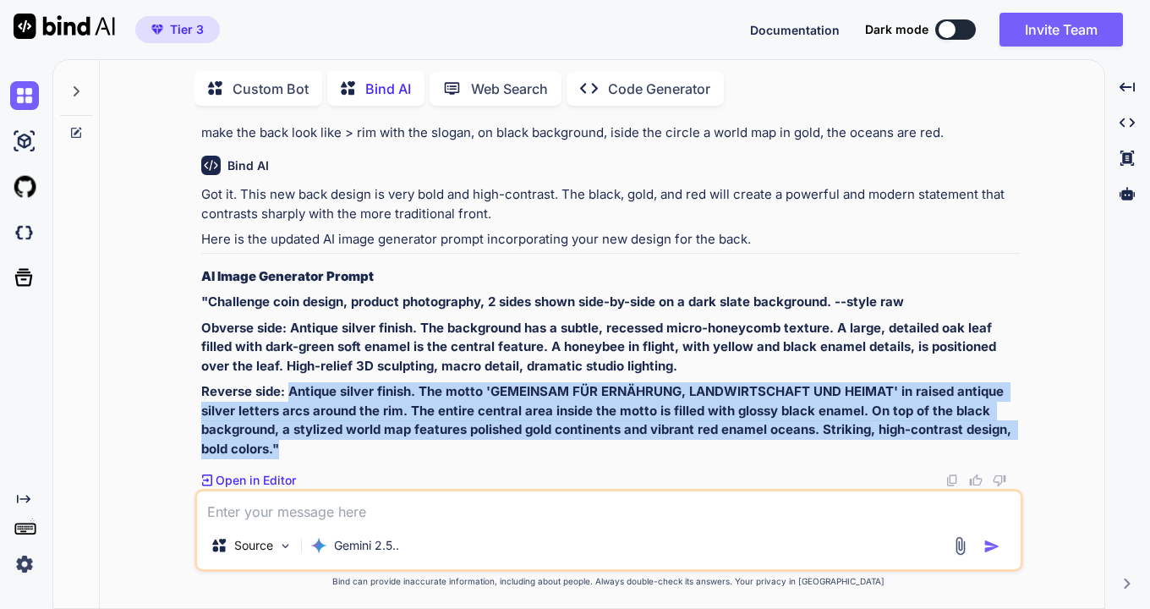
drag, startPoint x: 287, startPoint y: 393, endPoint x: 292, endPoint y: 449, distance: 55.9
click at [292, 449] on p "Reverse side: Antique silver finish. The motto 'GEMEINSAM FÜR ERNÄHRUNG, LANDWI…" at bounding box center [610, 420] width 818 height 76
copy strong "Antique silver finish. The motto 'GEMEINSAM FÜR ERNÄHRUNG, LANDWIRTSCHAFT UND H…"
